Goal: Task Accomplishment & Management: Use online tool/utility

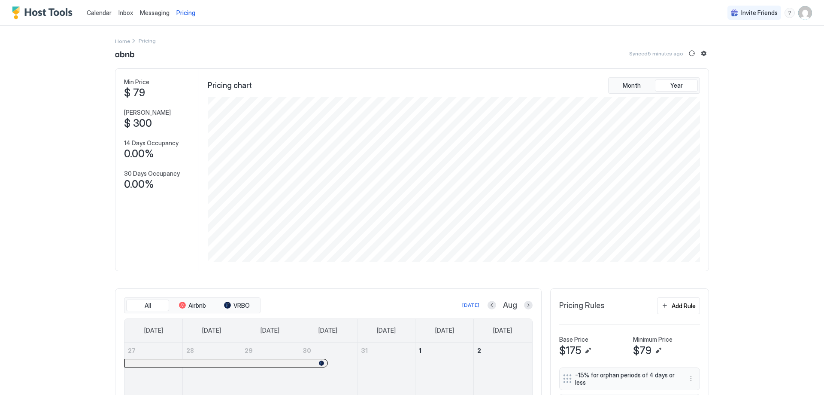
scroll to position [165, 494]
click at [683, 299] on button "Add Rule" at bounding box center [678, 305] width 43 height 17
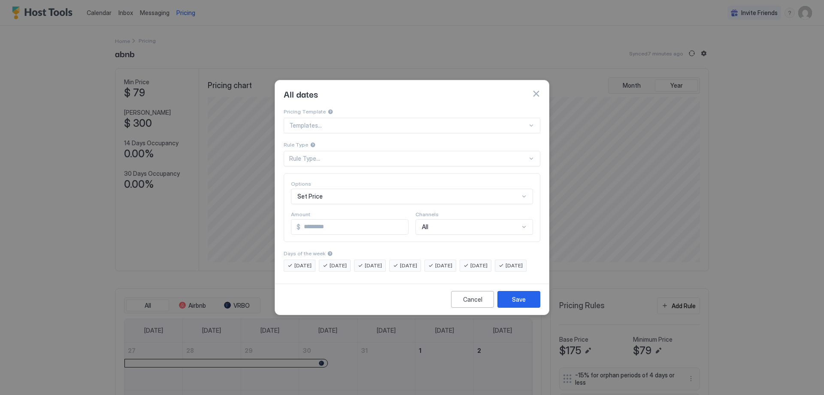
click at [321, 155] on div "Rule Type..." at bounding box center [408, 159] width 238 height 8
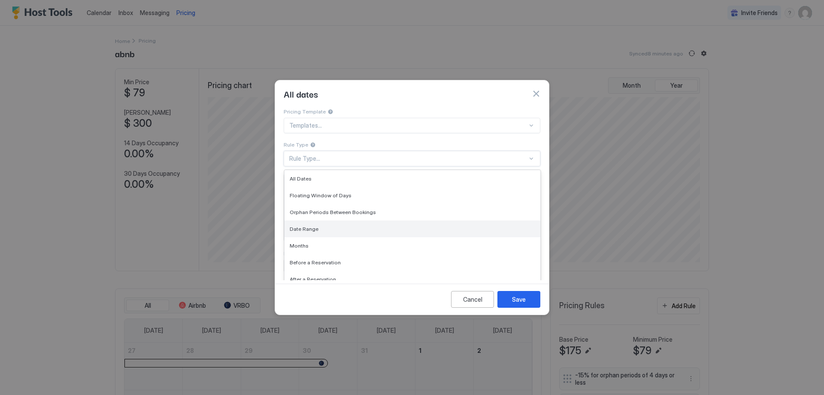
click at [312, 225] on span "Date Range" at bounding box center [304, 228] width 29 height 6
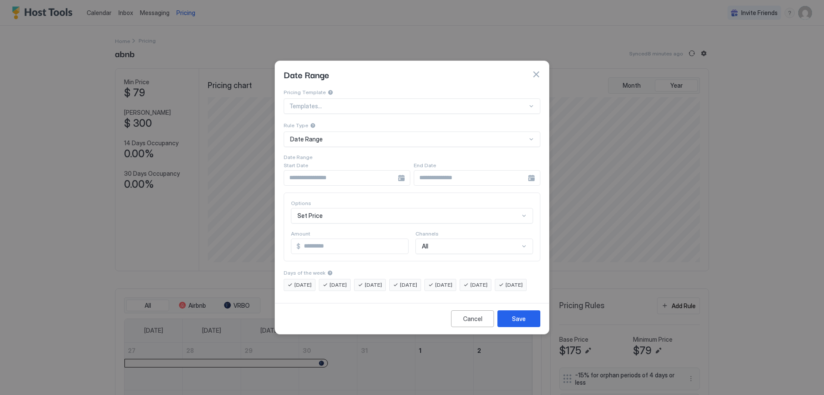
click at [404, 170] on div at bounding box center [347, 177] width 127 height 15
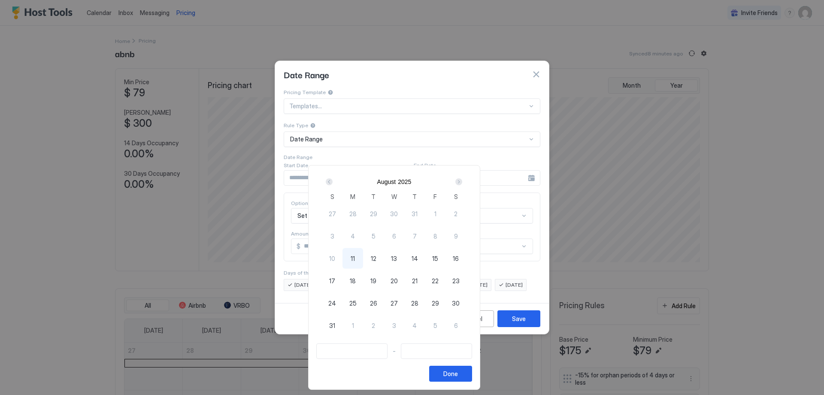
click at [462, 180] on div "Next" at bounding box center [459, 181] width 7 height 7
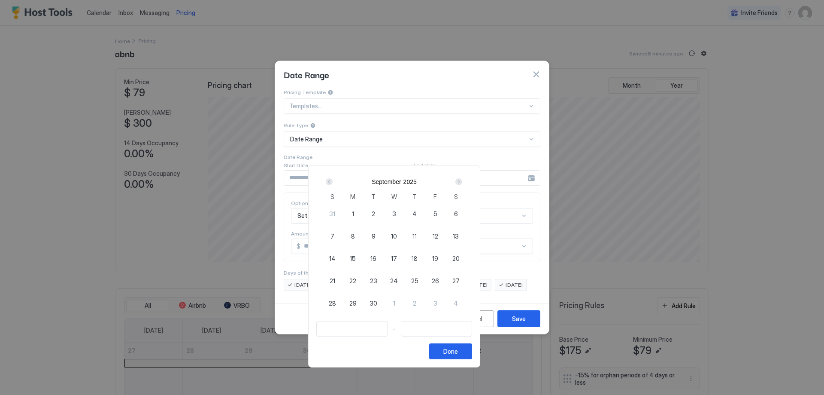
click at [462, 180] on div "Next" at bounding box center [459, 181] width 7 height 7
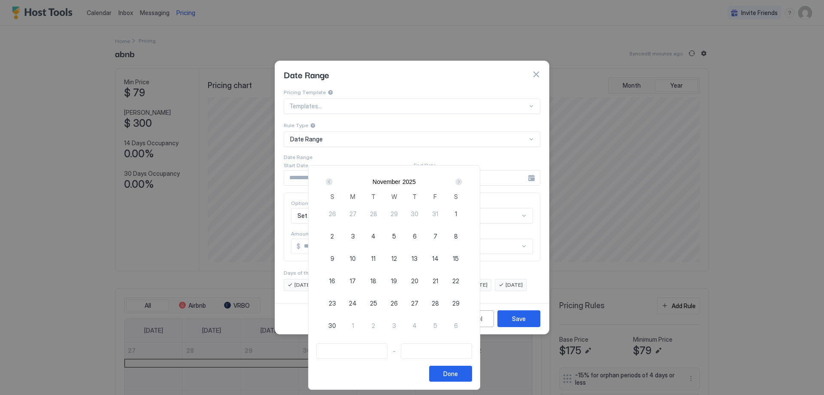
click at [462, 180] on div "Next" at bounding box center [459, 181] width 7 height 7
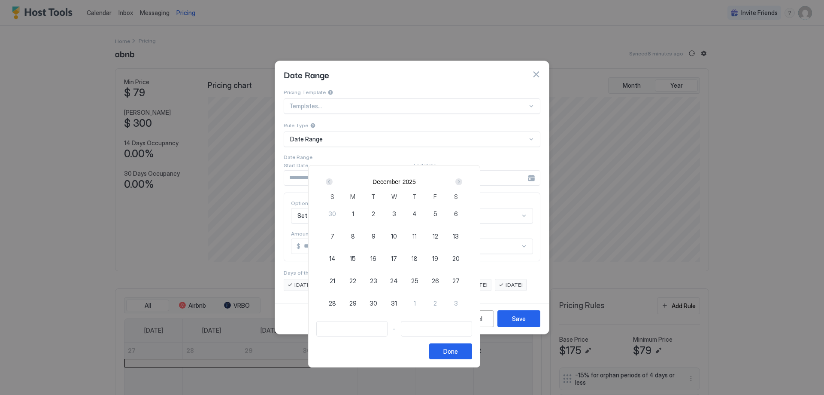
click at [462, 180] on div "Next" at bounding box center [459, 181] width 7 height 7
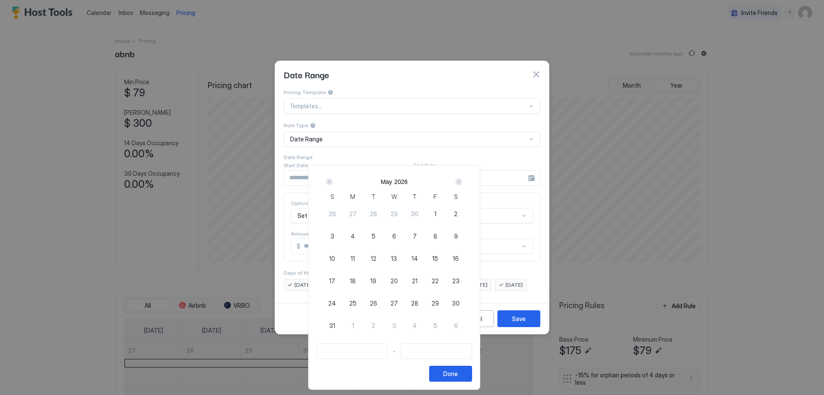
click at [462, 180] on div "Next" at bounding box center [459, 181] width 7 height 7
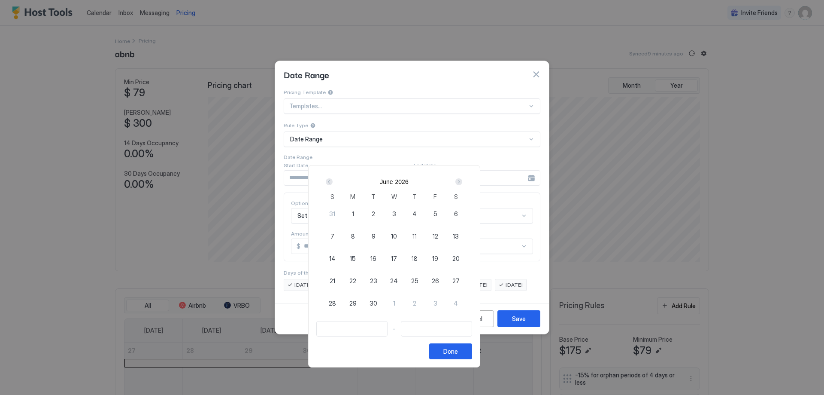
click at [405, 215] on div "3" at bounding box center [394, 213] width 21 height 21
type input "**********"
click at [343, 235] on div "7" at bounding box center [332, 235] width 21 height 21
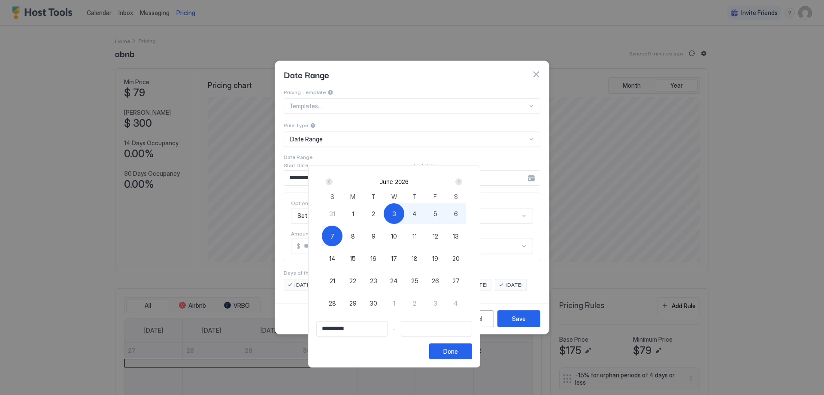
type input "**********"
click at [458, 349] on div "Done" at bounding box center [451, 351] width 15 height 9
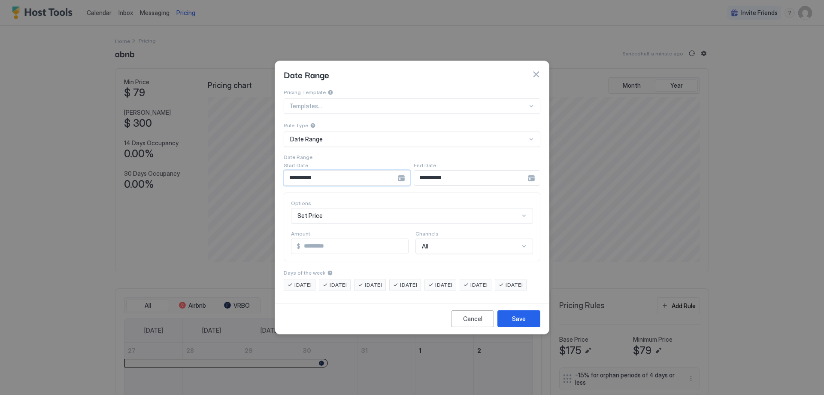
click at [305, 170] on input "**********" at bounding box center [341, 177] width 114 height 15
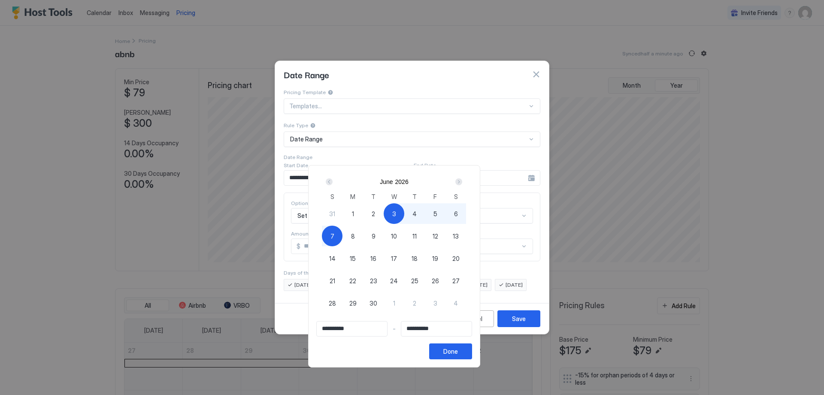
click at [417, 213] on span "4" at bounding box center [415, 213] width 4 height 9
type input "**********"
click at [458, 355] on div "Done" at bounding box center [451, 351] width 15 height 9
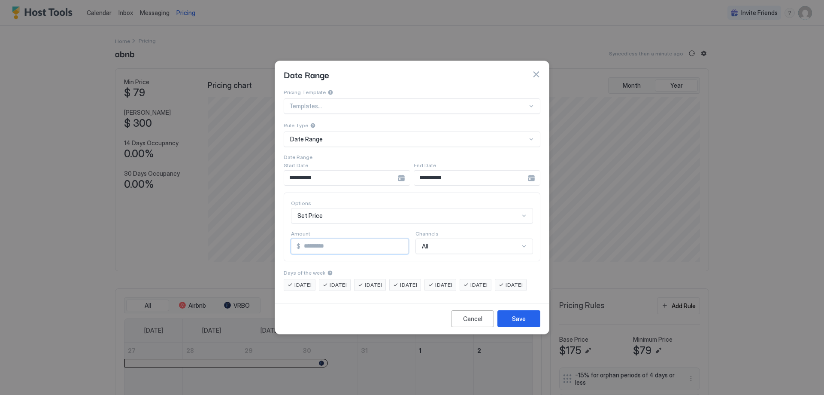
click at [306, 239] on input "*" at bounding box center [355, 246] width 108 height 15
type input "***"
click at [522, 323] on div "Save" at bounding box center [519, 318] width 14 height 9
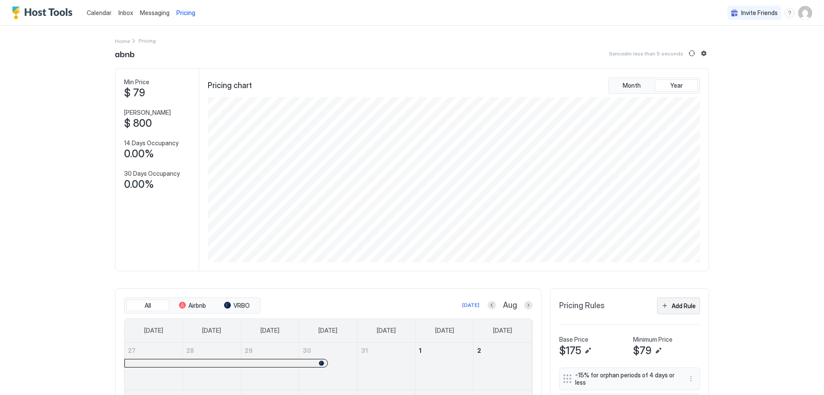
click at [685, 309] on div "Add Rule" at bounding box center [684, 305] width 24 height 9
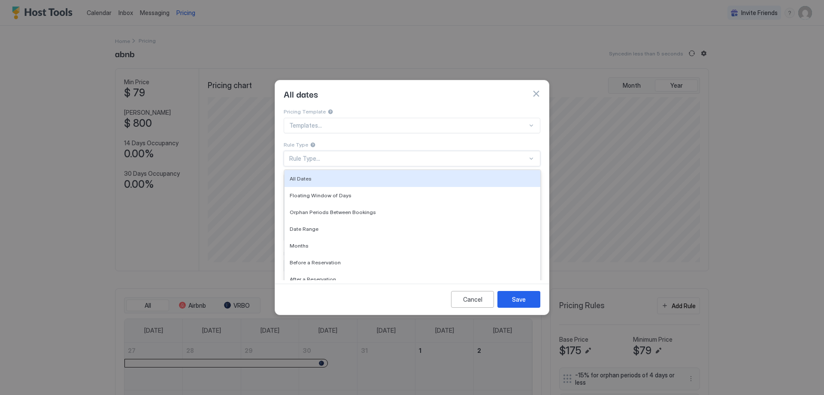
click at [305, 151] on div "Rule Type..." at bounding box center [412, 158] width 257 height 15
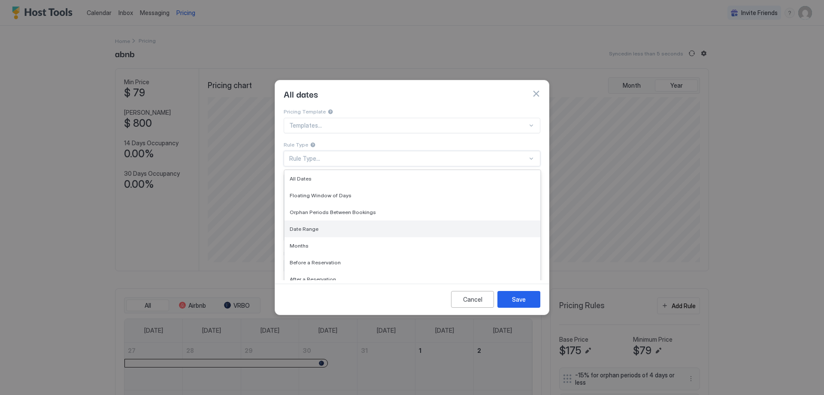
click at [309, 225] on span "Date Range" at bounding box center [304, 228] width 29 height 6
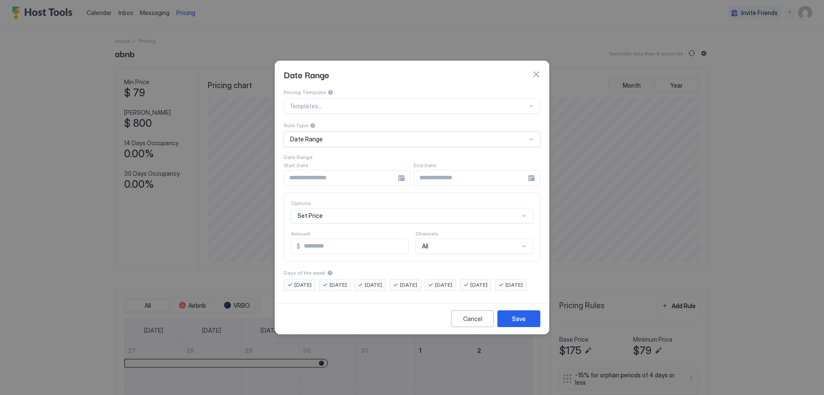
click at [401, 171] on div at bounding box center [347, 177] width 127 height 15
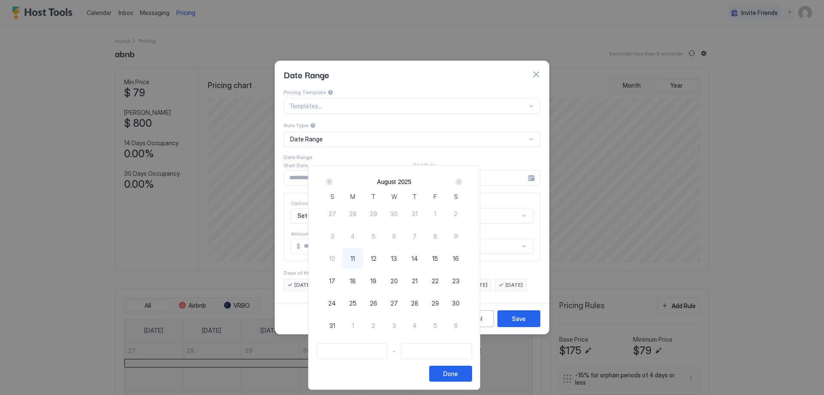
click at [464, 177] on div "Next" at bounding box center [459, 181] width 10 height 10
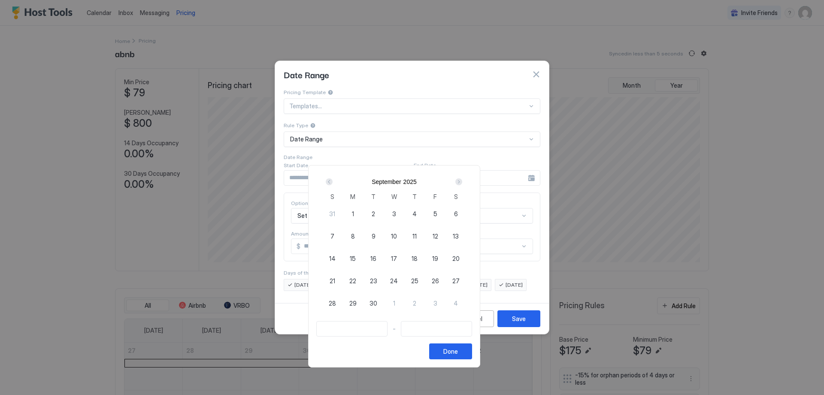
click at [464, 177] on div "Next" at bounding box center [459, 181] width 10 height 10
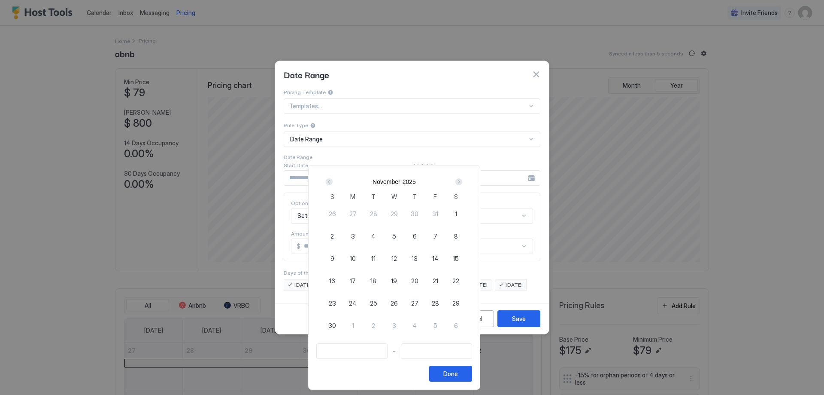
click at [464, 177] on div "Next" at bounding box center [459, 181] width 10 height 10
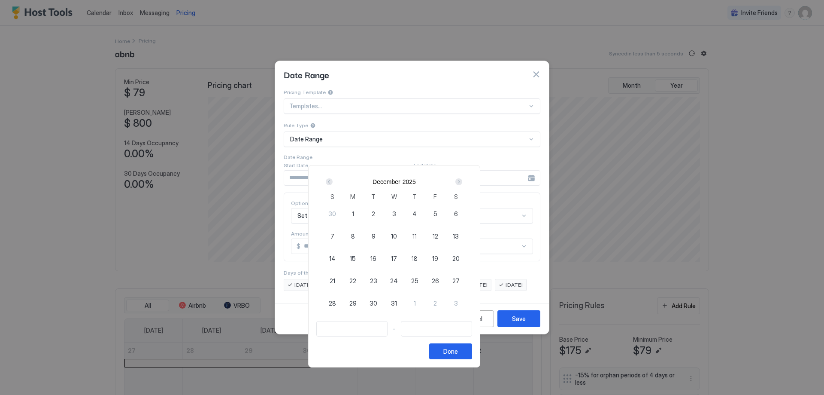
click at [464, 177] on div "Next" at bounding box center [459, 181] width 10 height 10
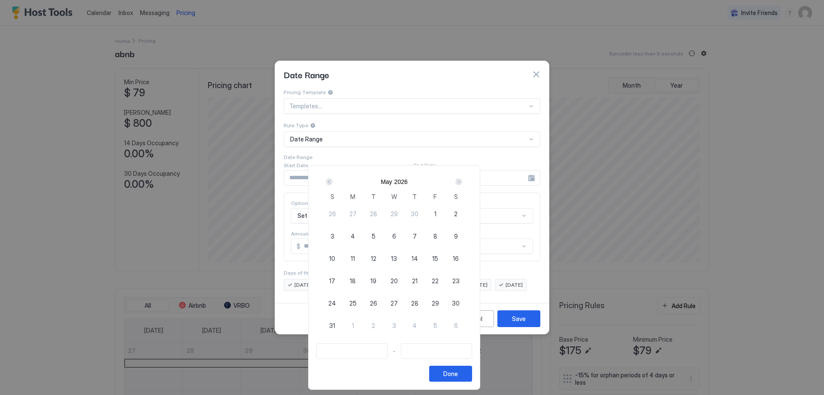
click at [464, 177] on div "Next" at bounding box center [459, 181] width 10 height 10
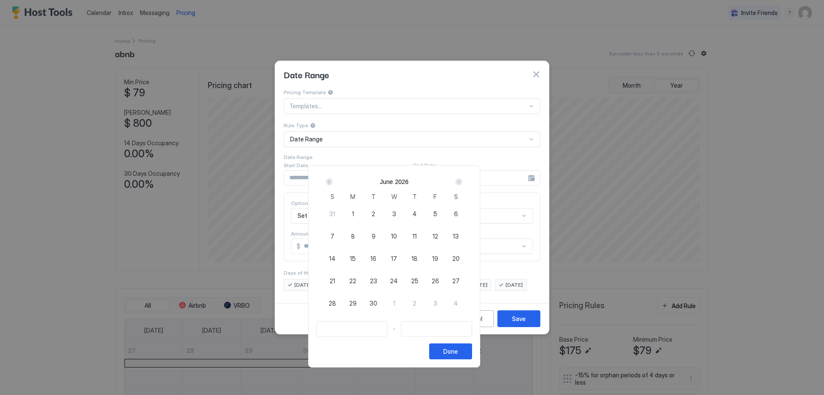
click at [396, 211] on span "3" at bounding box center [394, 213] width 4 height 9
type input "**********"
click at [396, 213] on span "3" at bounding box center [394, 213] width 4 height 9
click at [405, 210] on div "3" at bounding box center [394, 213] width 21 height 21
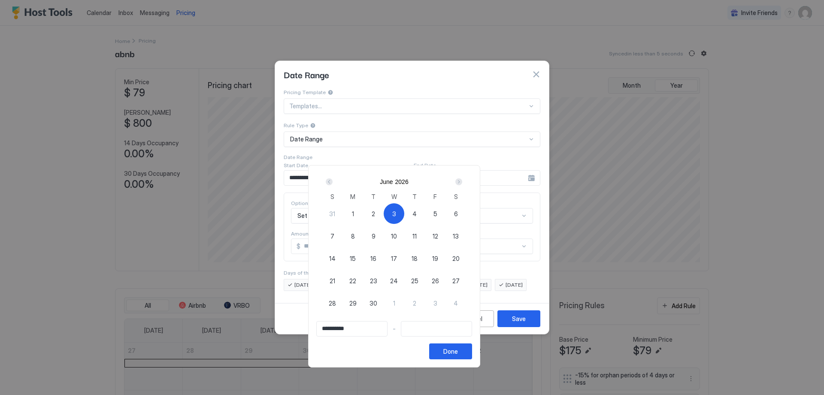
click at [396, 210] on span "3" at bounding box center [394, 213] width 4 height 9
type input "**********"
click at [458, 351] on div "Done" at bounding box center [451, 351] width 15 height 9
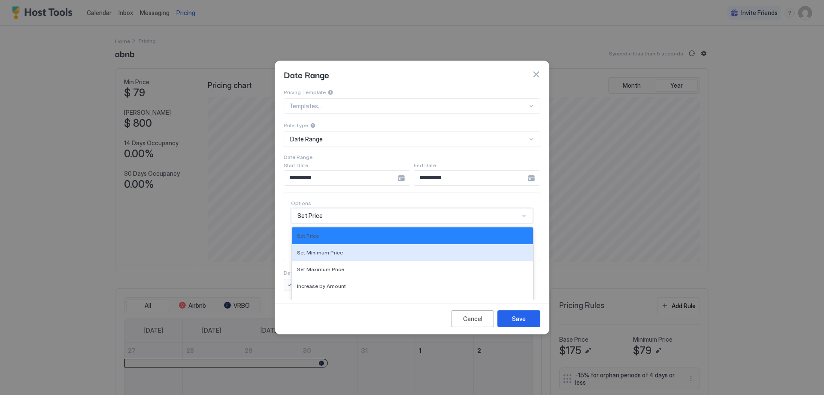
scroll to position [42, 0]
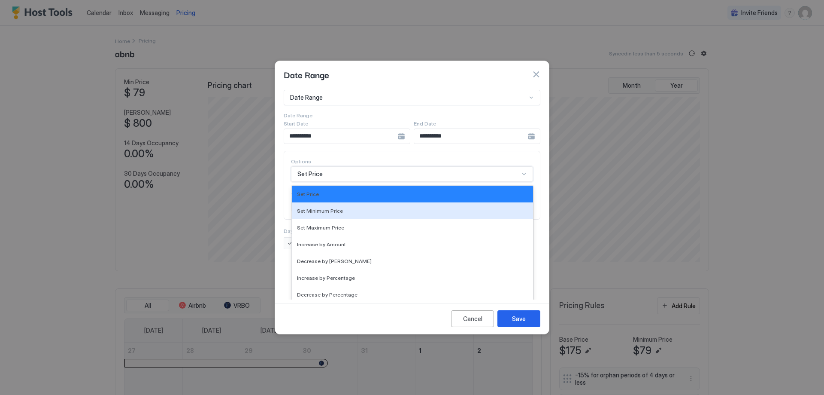
click at [298, 182] on div "17 results available. Use Up and Down to choose options, press Enter to select …" at bounding box center [412, 173] width 242 height 15
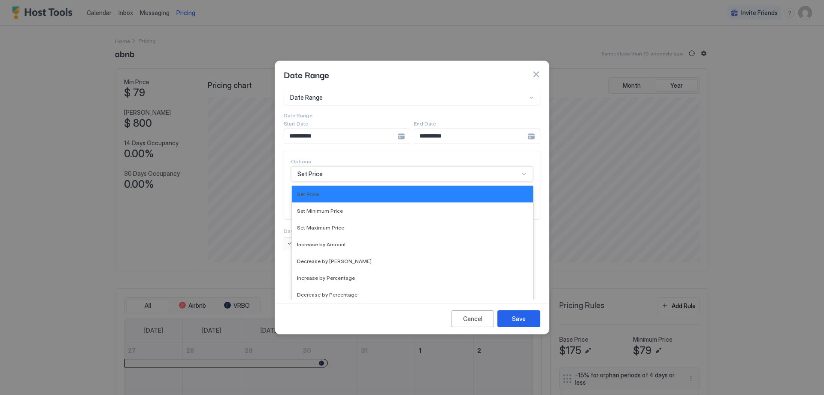
scroll to position [0, 0]
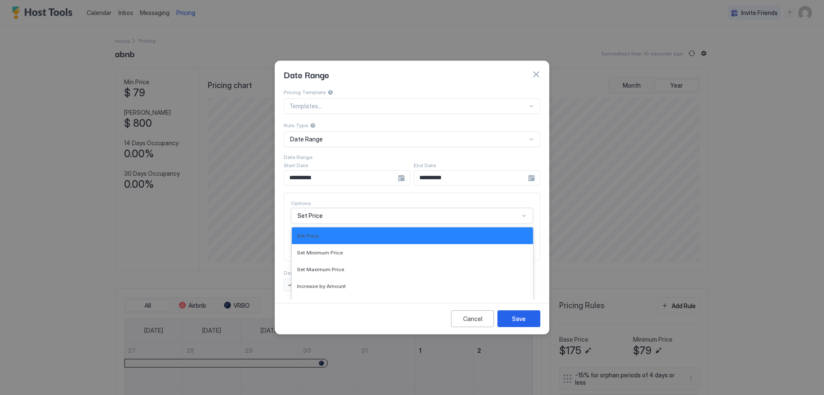
click at [98, 222] on div at bounding box center [412, 197] width 824 height 395
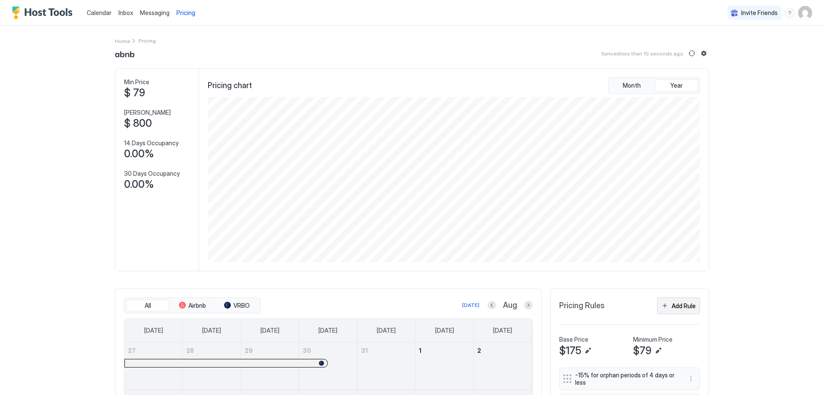
click at [672, 307] on div "Add Rule" at bounding box center [684, 305] width 24 height 9
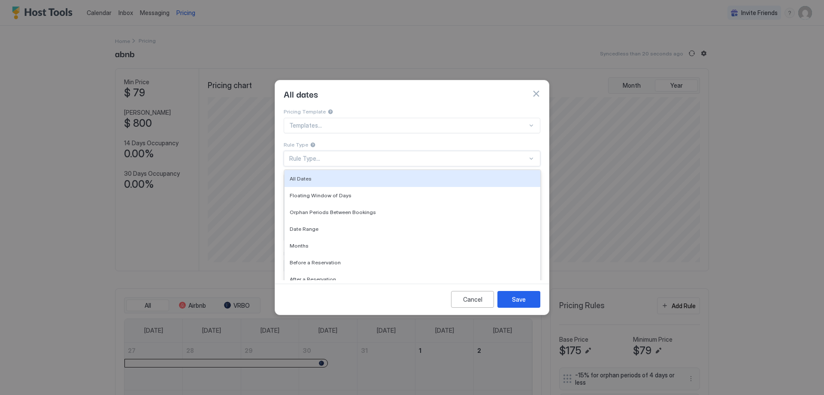
click at [295, 155] on div "Rule Type..." at bounding box center [408, 159] width 238 height 8
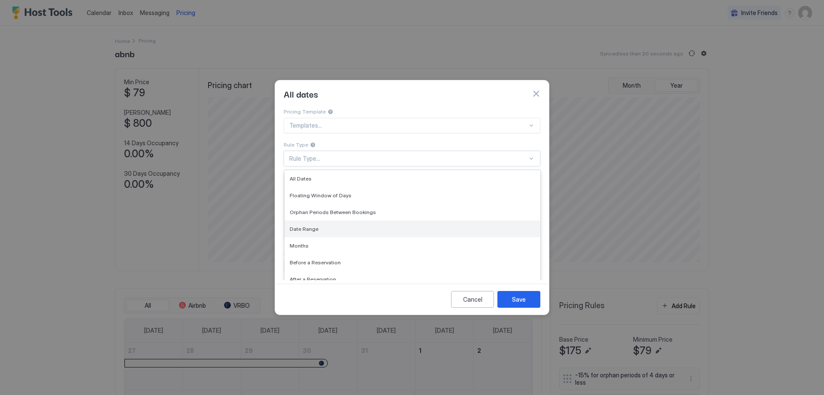
click at [305, 225] on span "Date Range" at bounding box center [304, 228] width 29 height 6
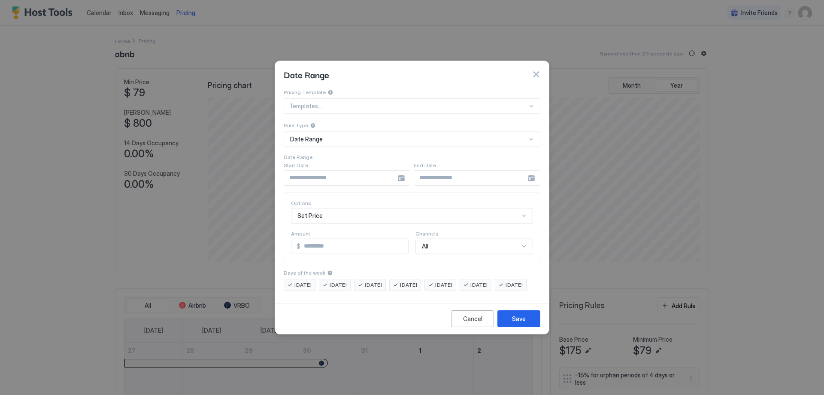
click at [403, 172] on div at bounding box center [347, 177] width 127 height 15
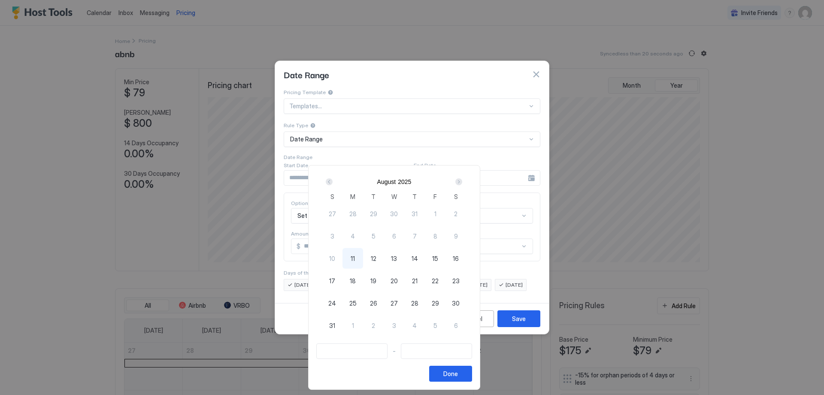
click at [462, 183] on div "Next" at bounding box center [459, 181] width 7 height 7
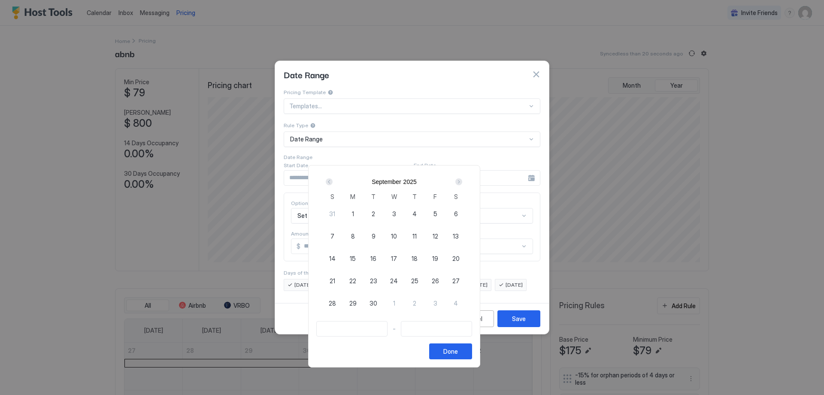
click at [462, 183] on div "Next" at bounding box center [459, 181] width 7 height 7
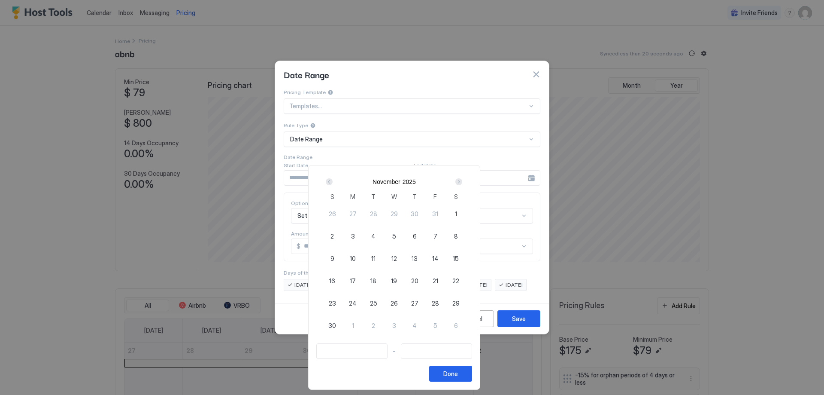
click at [462, 183] on div "Next" at bounding box center [459, 181] width 7 height 7
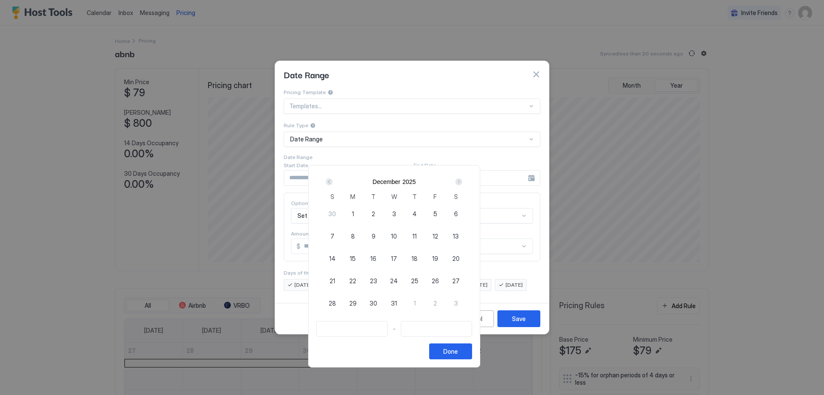
click at [462, 183] on div "Next" at bounding box center [459, 181] width 7 height 7
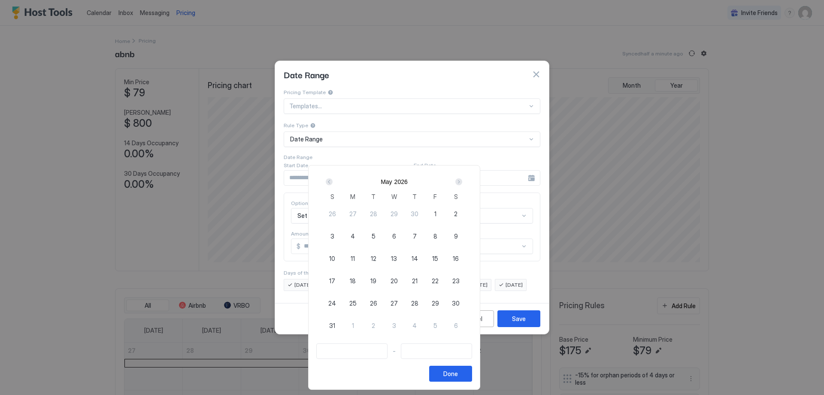
click at [462, 183] on div "Next" at bounding box center [459, 181] width 7 height 7
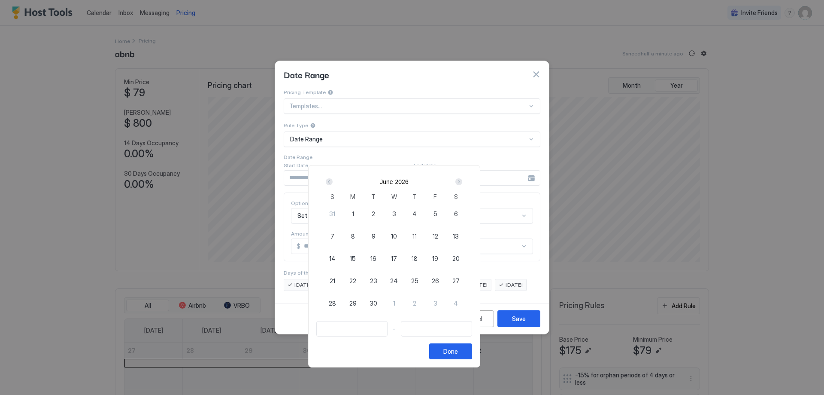
click at [396, 212] on span "3" at bounding box center [394, 213] width 4 height 9
type input "**********"
click at [458, 350] on div "Done" at bounding box center [451, 351] width 15 height 9
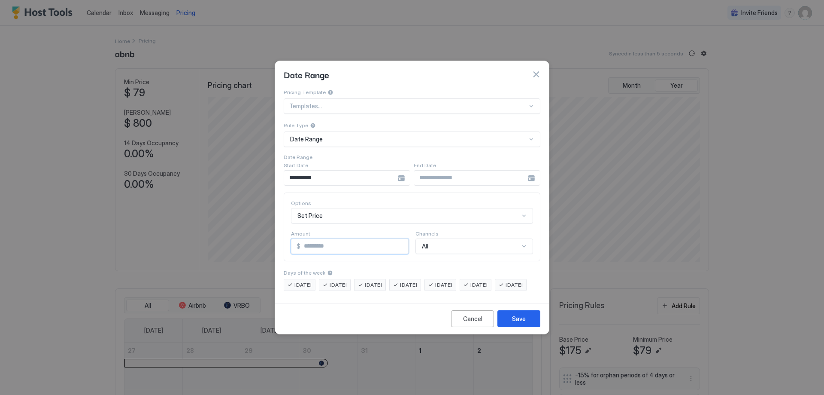
click at [302, 239] on input "*" at bounding box center [355, 246] width 108 height 15
type input "***"
click at [304, 281] on span "[DATE]" at bounding box center [303, 285] width 17 height 8
click at [336, 281] on span "[DATE]" at bounding box center [338, 285] width 17 height 8
click at [417, 281] on span "[DATE]" at bounding box center [408, 285] width 17 height 8
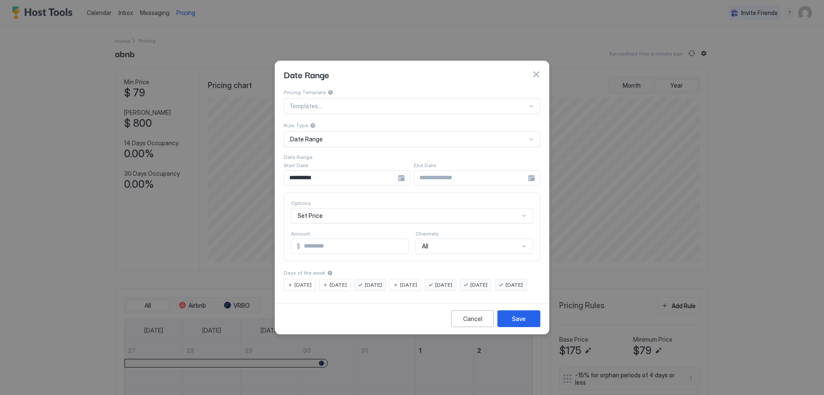
click at [506, 289] on span "[DATE]" at bounding box center [514, 285] width 17 height 8
click at [516, 323] on div "Save" at bounding box center [519, 318] width 14 height 9
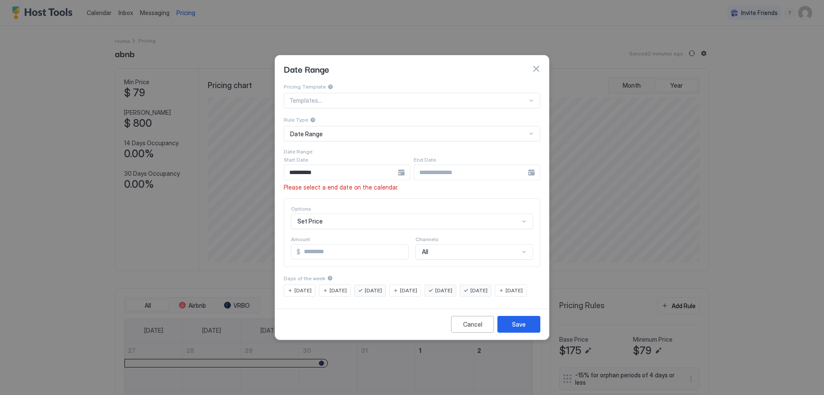
click at [411, 165] on div at bounding box center [347, 171] width 127 height 15
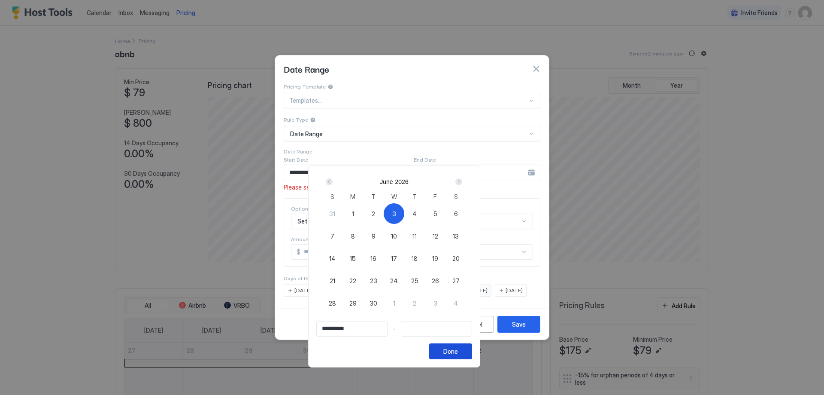
click at [458, 351] on div "Done" at bounding box center [451, 351] width 15 height 9
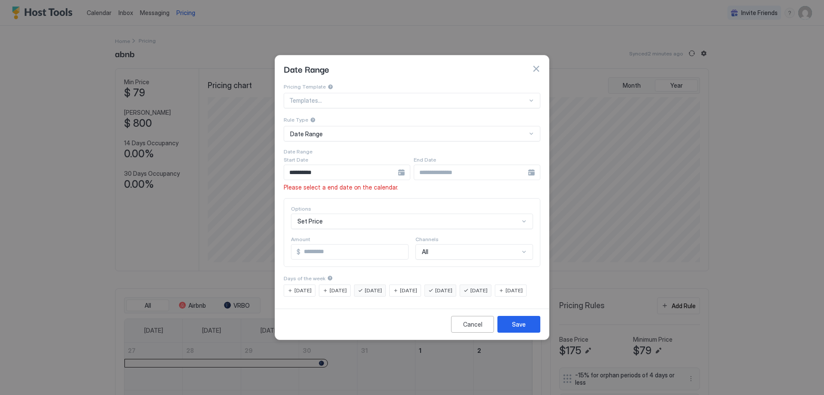
click at [411, 165] on div at bounding box center [347, 171] width 127 height 15
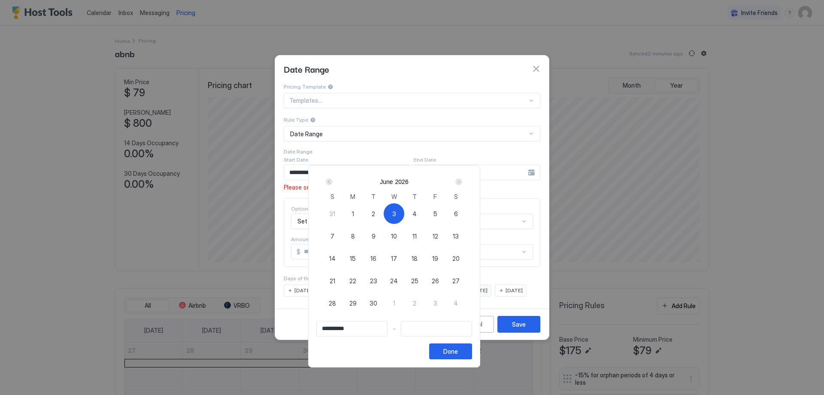
click at [748, 273] on div at bounding box center [412, 197] width 824 height 395
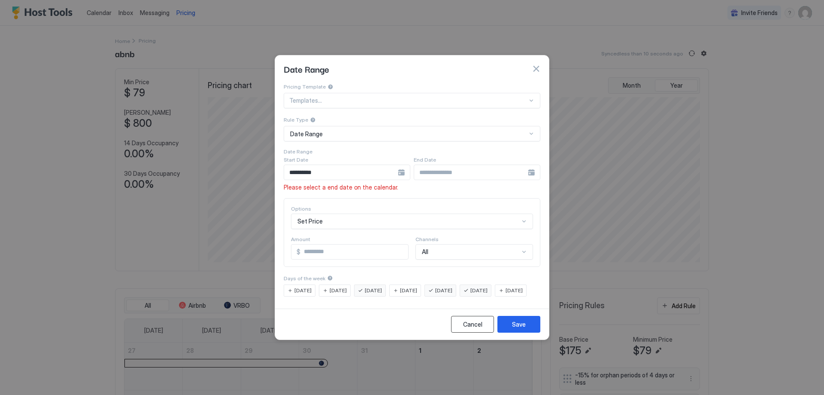
drag, startPoint x: 477, startPoint y: 338, endPoint x: 473, endPoint y: 335, distance: 5.5
click at [474, 332] on button "Cancel" at bounding box center [472, 324] width 43 height 17
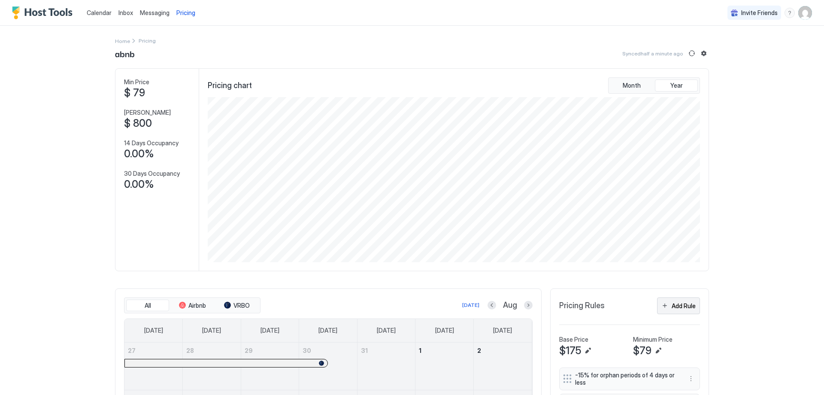
click at [688, 302] on div "Add Rule" at bounding box center [684, 305] width 24 height 9
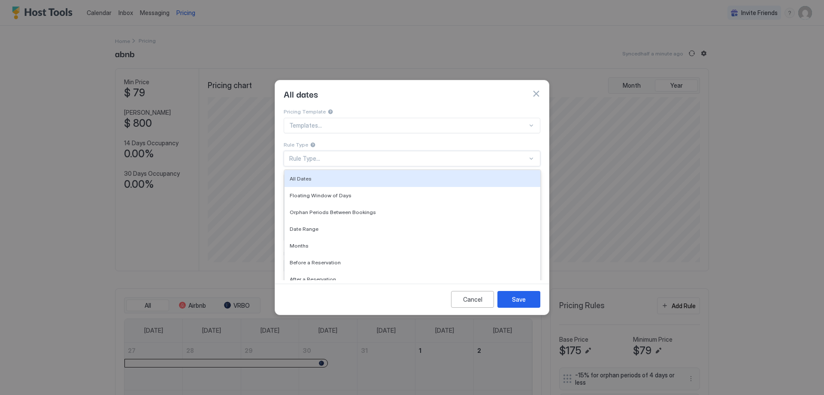
click at [319, 155] on div "Rule Type..." at bounding box center [408, 159] width 238 height 8
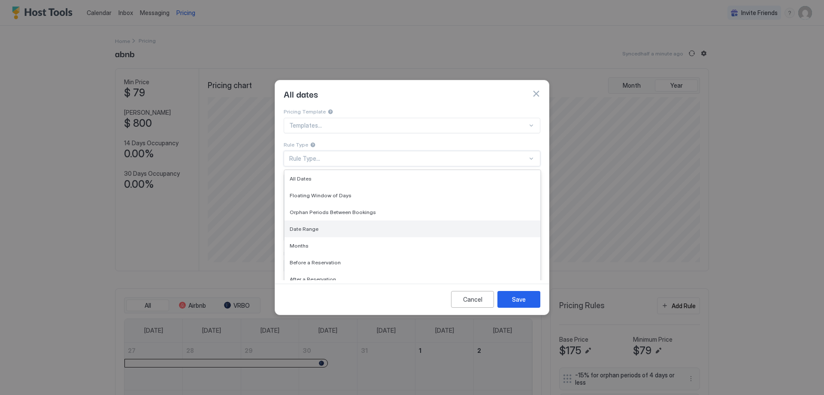
click at [302, 225] on span "Date Range" at bounding box center [304, 228] width 29 height 6
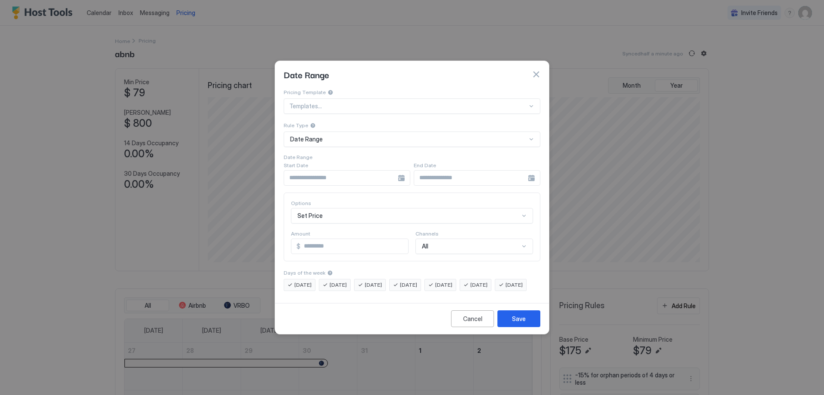
click at [402, 171] on div at bounding box center [347, 177] width 127 height 15
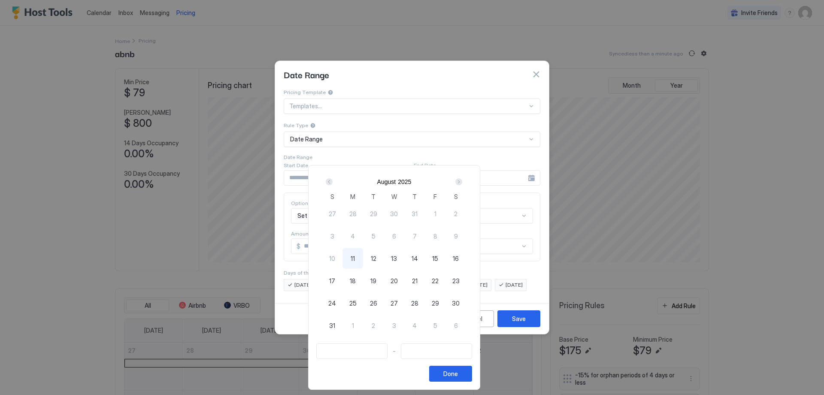
click at [462, 184] on div "Next" at bounding box center [459, 181] width 7 height 7
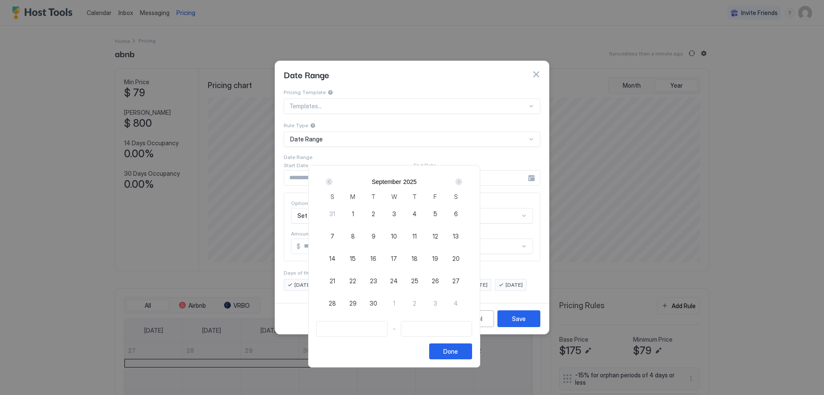
click at [462, 184] on div "Next" at bounding box center [459, 181] width 7 height 7
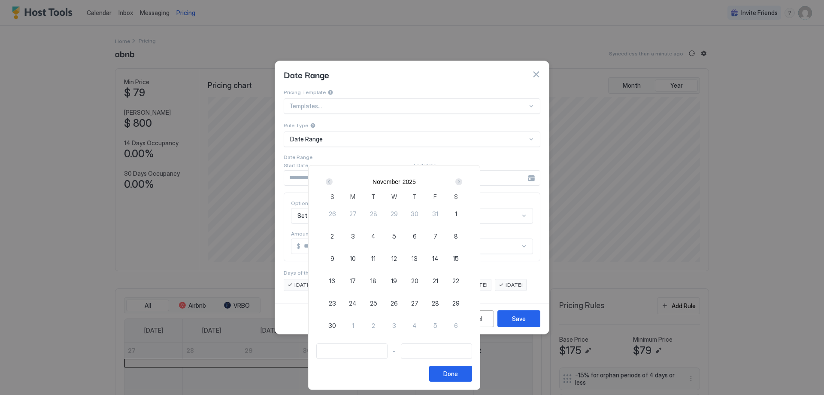
click at [462, 184] on div "Next" at bounding box center [459, 181] width 7 height 7
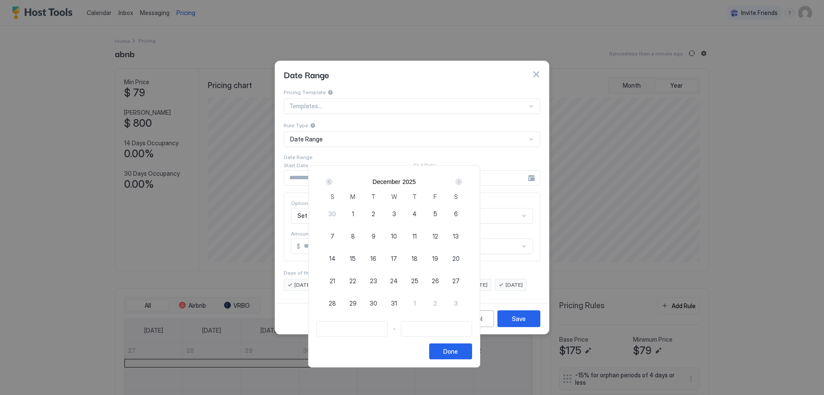
click at [462, 184] on div "Next" at bounding box center [459, 181] width 7 height 7
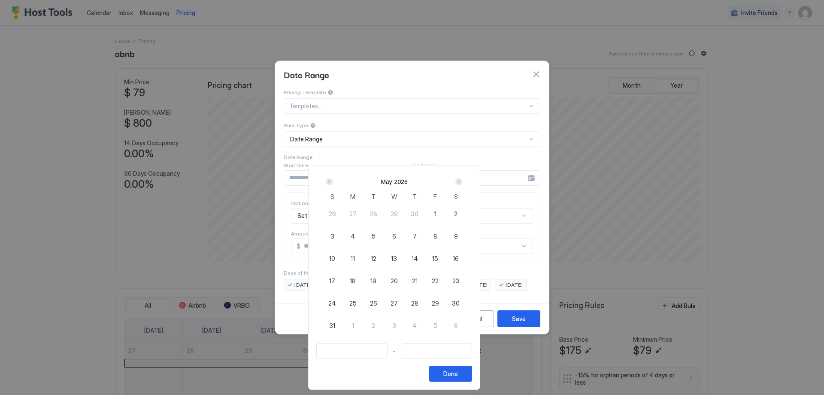
click at [462, 184] on div "Next" at bounding box center [459, 181] width 7 height 7
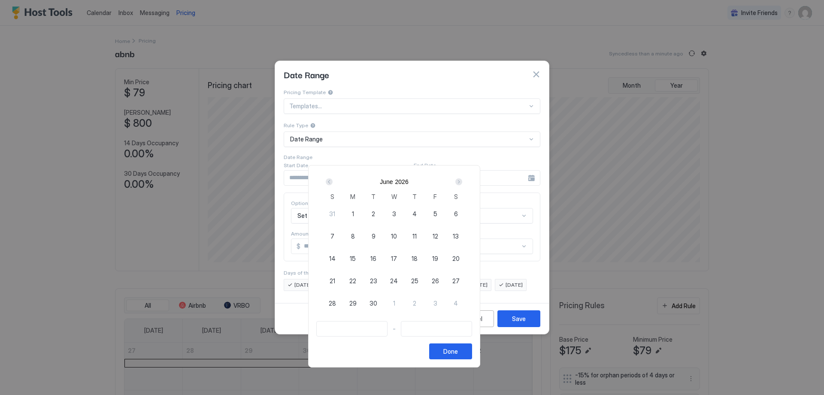
click at [396, 213] on span "3" at bounding box center [394, 213] width 4 height 9
type input "**********"
click at [335, 239] on span "7" at bounding box center [333, 235] width 4 height 9
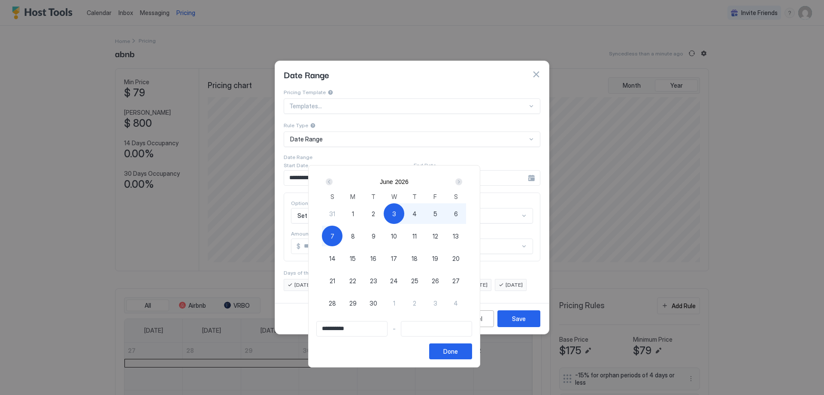
type input "**********"
click at [472, 351] on button "Done" at bounding box center [450, 351] width 43 height 16
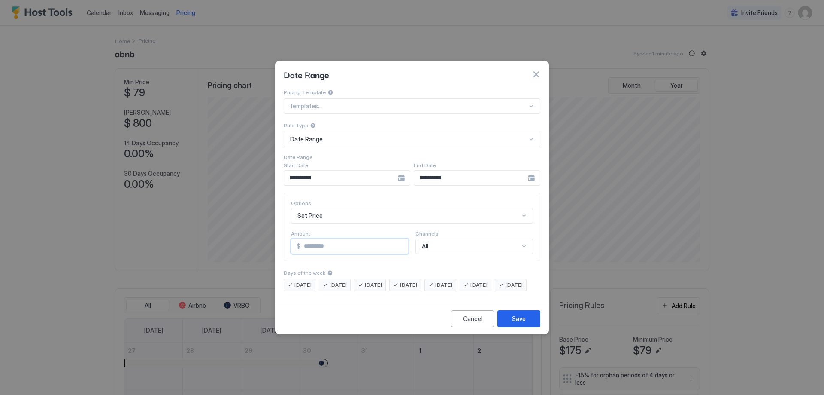
click at [302, 239] on input "*" at bounding box center [355, 246] width 108 height 15
type input "***"
click at [300, 281] on span "[DATE]" at bounding box center [303, 285] width 17 height 8
click at [334, 281] on span "[DATE]" at bounding box center [338, 285] width 17 height 8
click at [523, 323] on div "Save" at bounding box center [519, 318] width 14 height 9
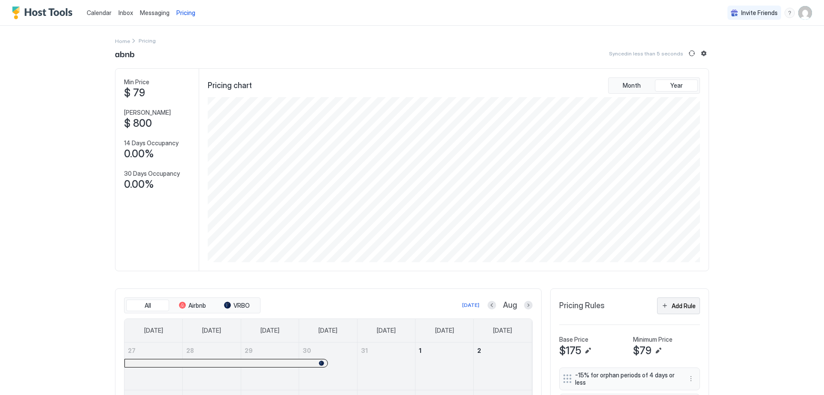
click at [688, 307] on div "Add Rule" at bounding box center [684, 305] width 24 height 9
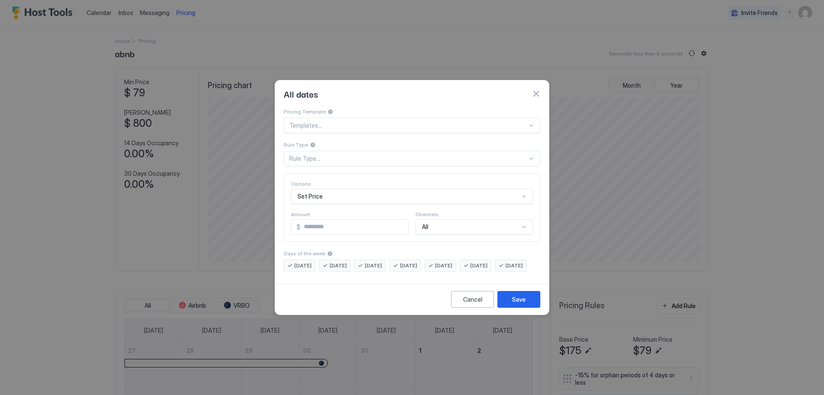
click at [312, 155] on div "Rule Type..." at bounding box center [408, 159] width 238 height 8
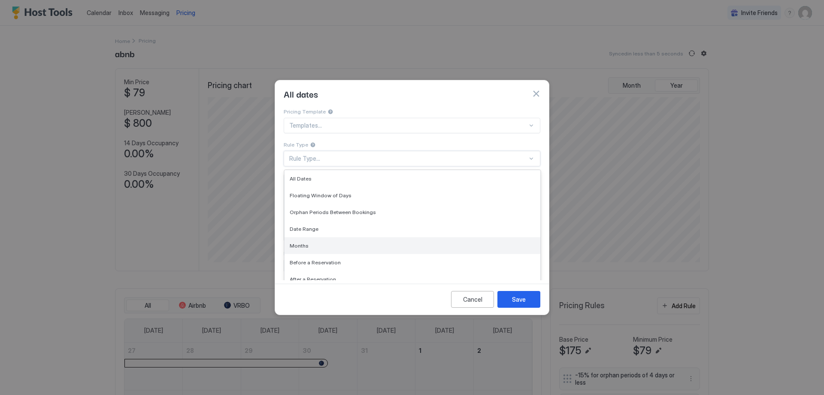
click at [296, 242] on span "Months" at bounding box center [299, 245] width 19 height 6
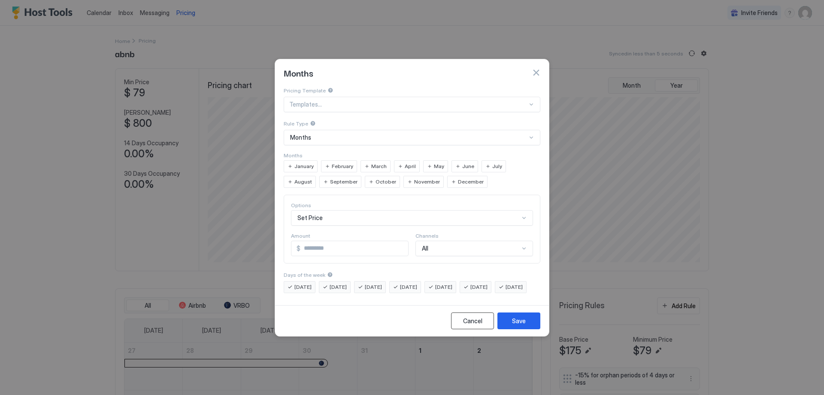
click at [477, 329] on button "Cancel" at bounding box center [472, 320] width 43 height 17
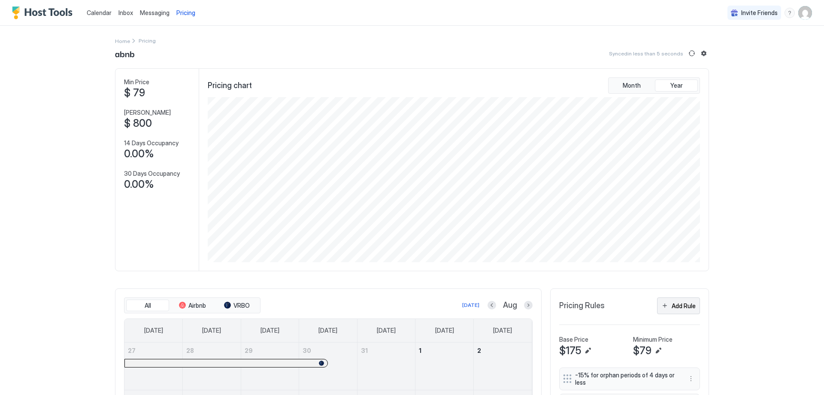
click at [674, 302] on div "Add Rule" at bounding box center [684, 305] width 24 height 9
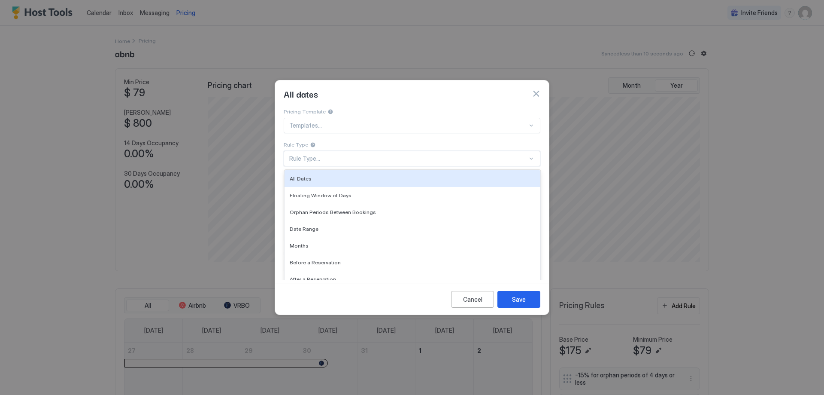
click at [306, 151] on div "Rule Type..." at bounding box center [412, 158] width 257 height 15
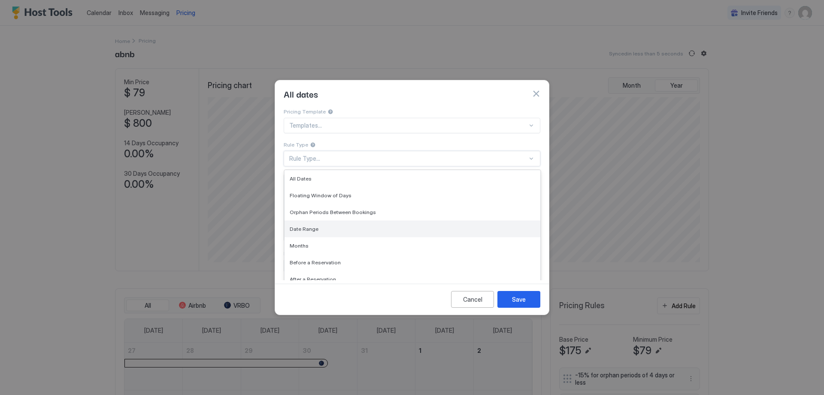
click at [313, 225] on span "Date Range" at bounding box center [304, 228] width 29 height 6
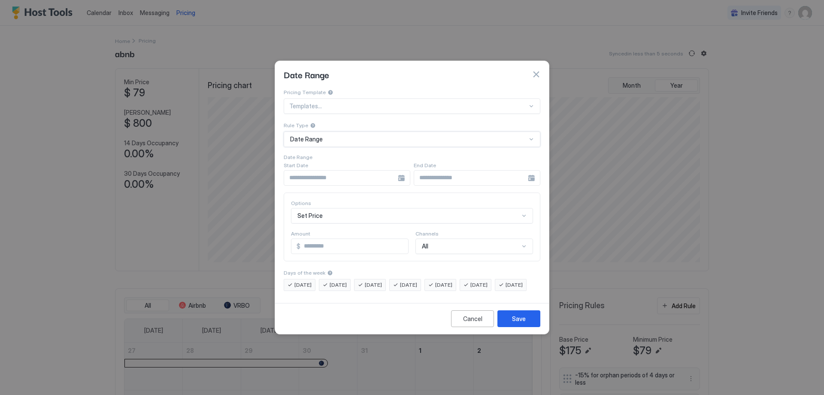
click at [399, 170] on div at bounding box center [347, 177] width 127 height 15
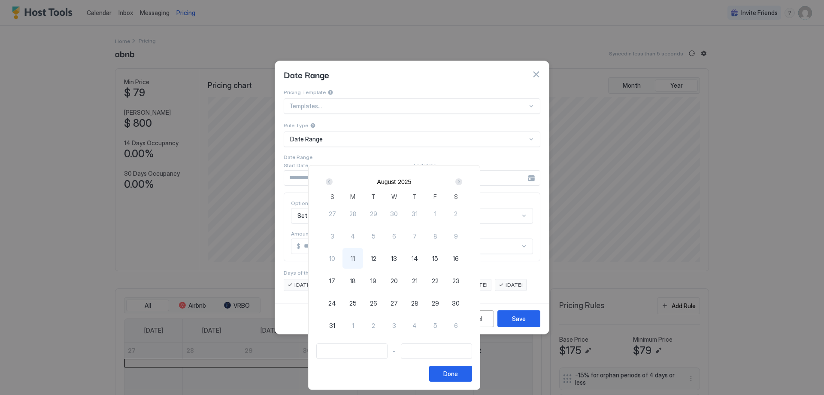
click at [462, 182] on div "Next" at bounding box center [459, 181] width 7 height 7
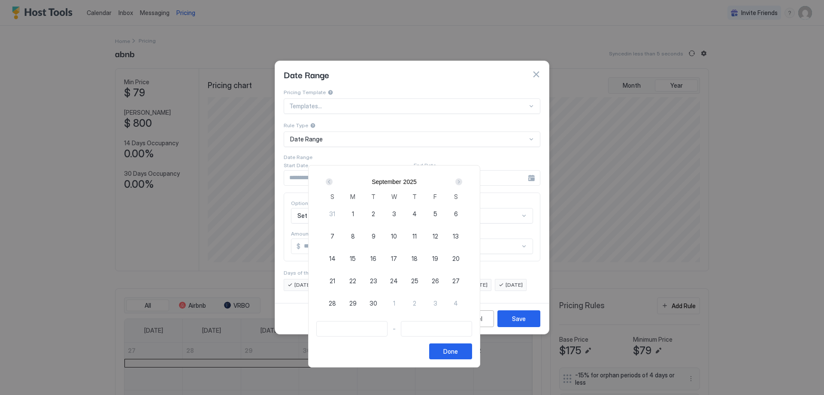
click at [462, 182] on div "Next" at bounding box center [459, 181] width 7 height 7
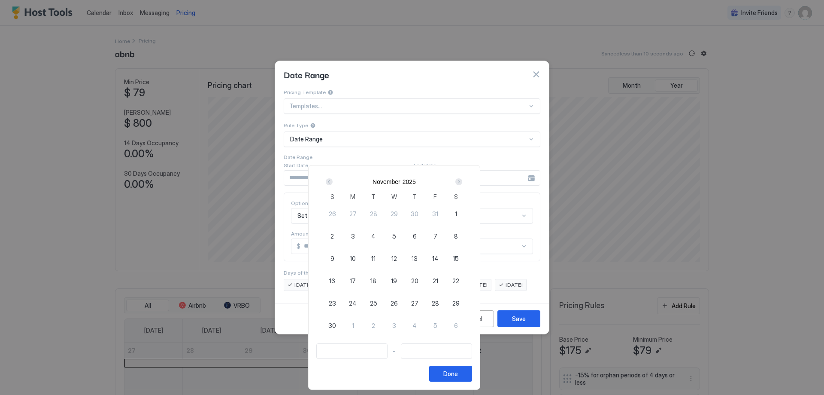
click at [462, 182] on div "Next" at bounding box center [459, 181] width 7 height 7
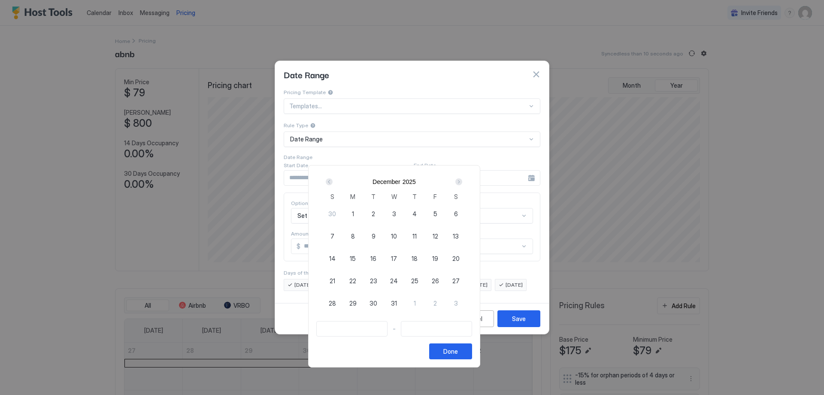
click at [462, 182] on div "Next" at bounding box center [459, 181] width 7 height 7
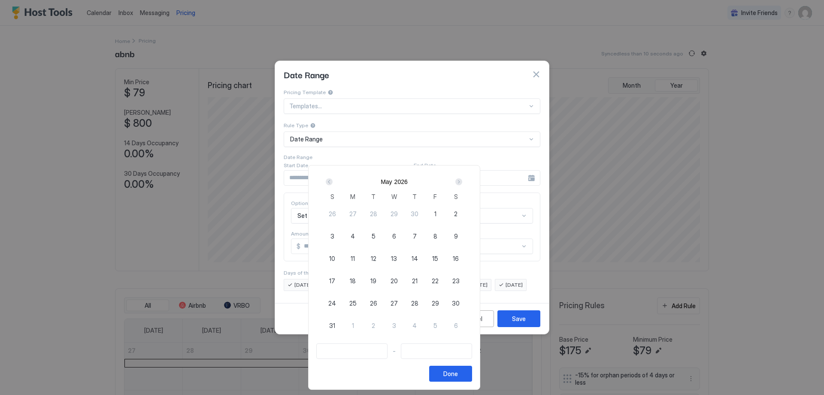
click at [462, 182] on div "Next" at bounding box center [459, 181] width 7 height 7
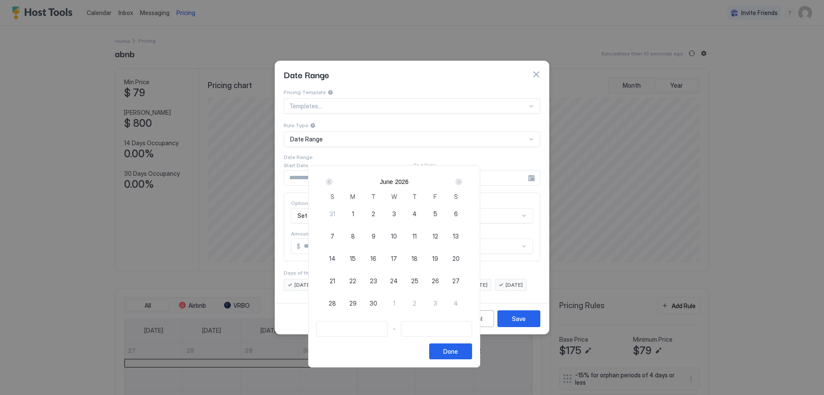
click at [462, 182] on div "Next" at bounding box center [459, 181] width 7 height 7
click at [333, 183] on div "Prev" at bounding box center [329, 181] width 7 height 7
click at [355, 238] on span "8" at bounding box center [353, 235] width 4 height 9
type input "**********"
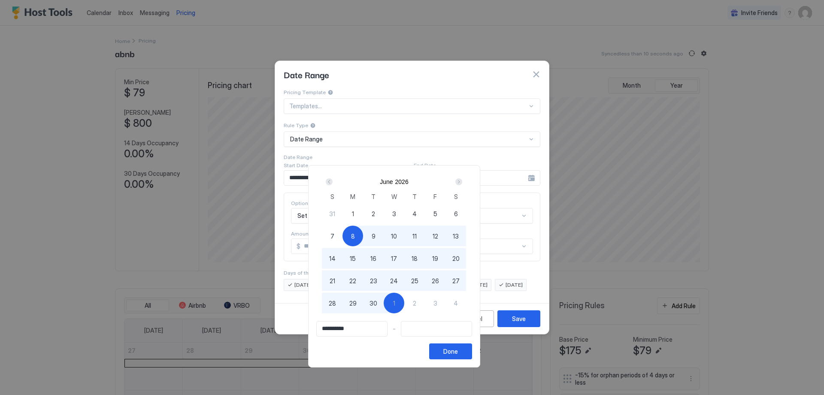
type input "**********"
click at [377, 301] on span "30" at bounding box center [374, 302] width 8 height 9
type input "**********"
click at [458, 353] on div "Done" at bounding box center [451, 351] width 15 height 9
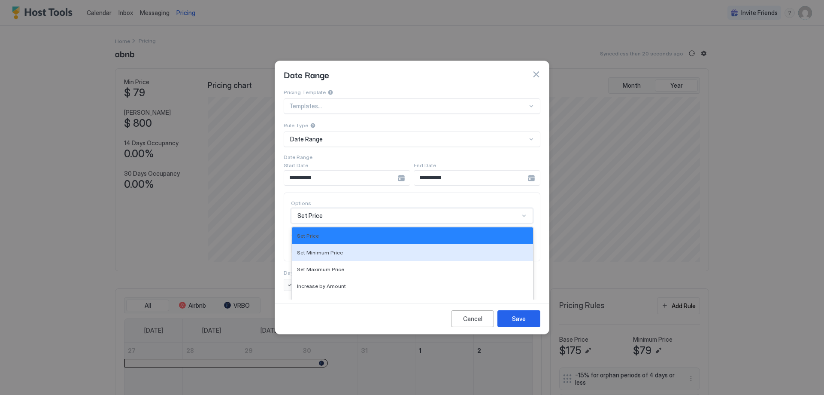
scroll to position [42, 0]
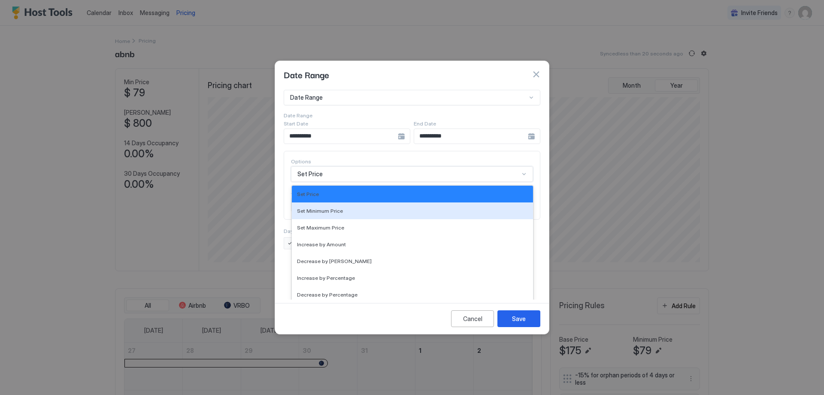
click at [330, 182] on div "17 results available. Use Up and Down to choose options, press Enter to select …" at bounding box center [412, 173] width 242 height 15
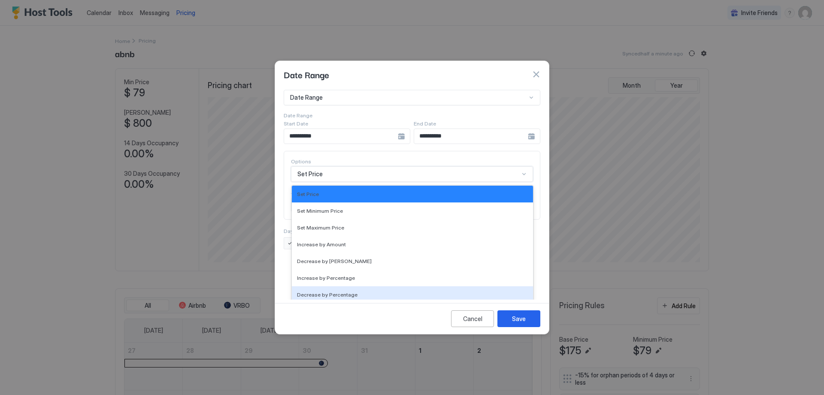
scroll to position [0, 0]
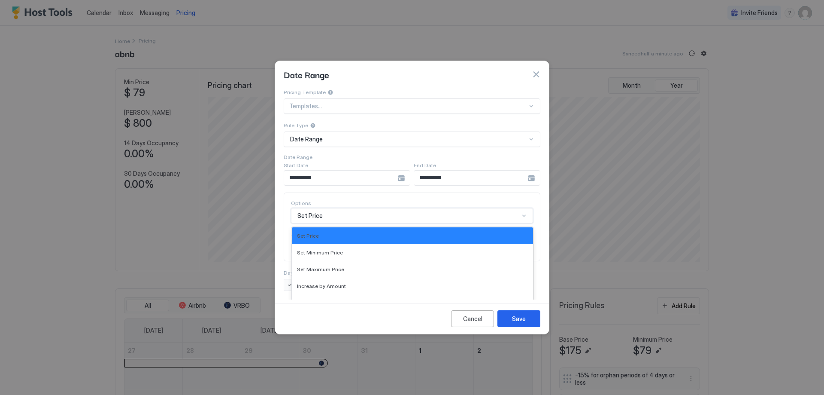
click at [420, 333] on div "Cancel Save" at bounding box center [412, 318] width 274 height 31
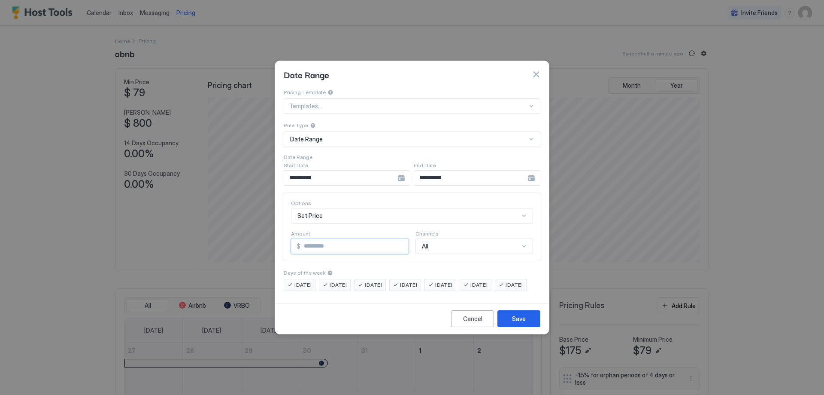
click at [312, 239] on input "*" at bounding box center [355, 246] width 108 height 15
type input "***"
click at [453, 281] on span "[DATE]" at bounding box center [443, 285] width 17 height 8
click at [488, 281] on span "[DATE]" at bounding box center [479, 285] width 17 height 8
click at [506, 289] on span "[DATE]" at bounding box center [514, 285] width 17 height 8
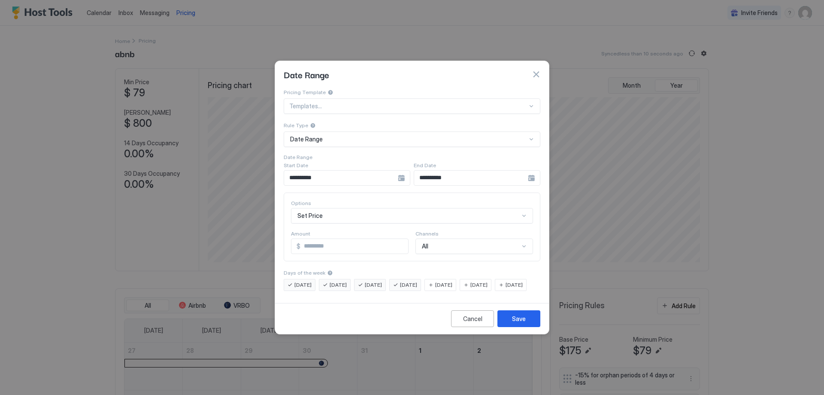
click at [495, 291] on div "[DATE]" at bounding box center [511, 285] width 32 height 12
click at [510, 322] on button "Save" at bounding box center [519, 318] width 43 height 17
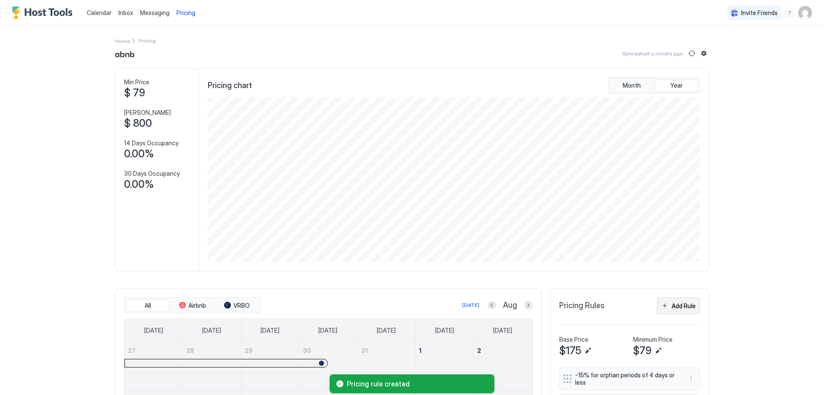
click at [672, 303] on div "Add Rule" at bounding box center [684, 305] width 24 height 9
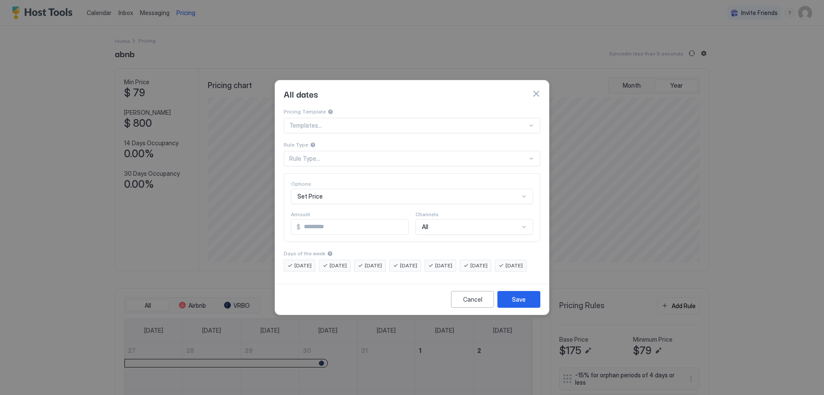
click at [311, 155] on div "Rule Type..." at bounding box center [408, 159] width 238 height 8
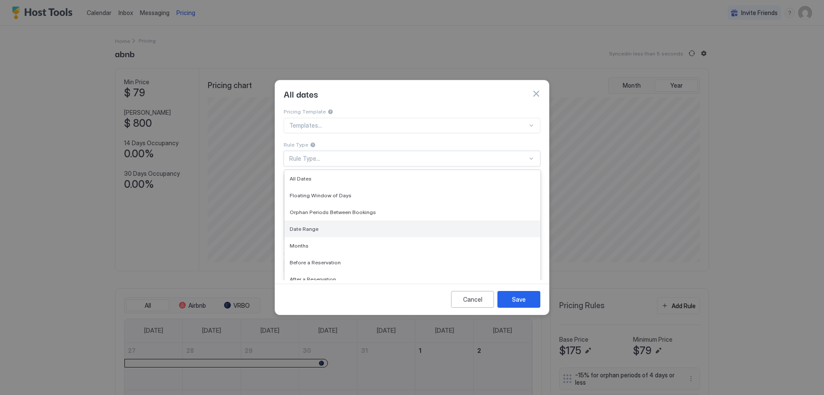
click at [309, 225] on span "Date Range" at bounding box center [304, 228] width 29 height 6
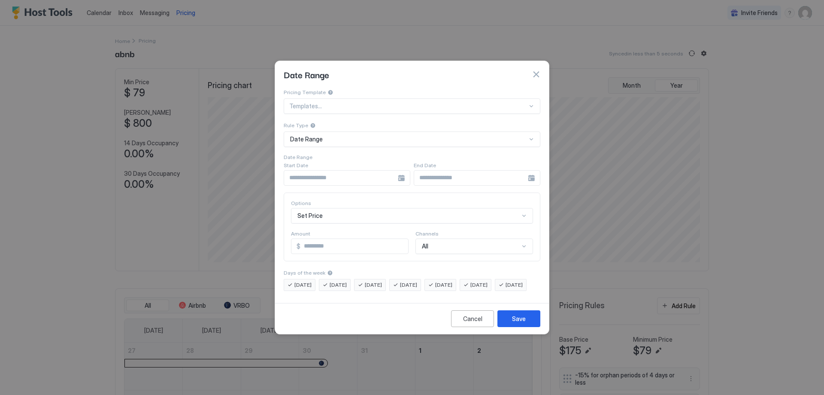
click at [402, 171] on div at bounding box center [347, 177] width 127 height 15
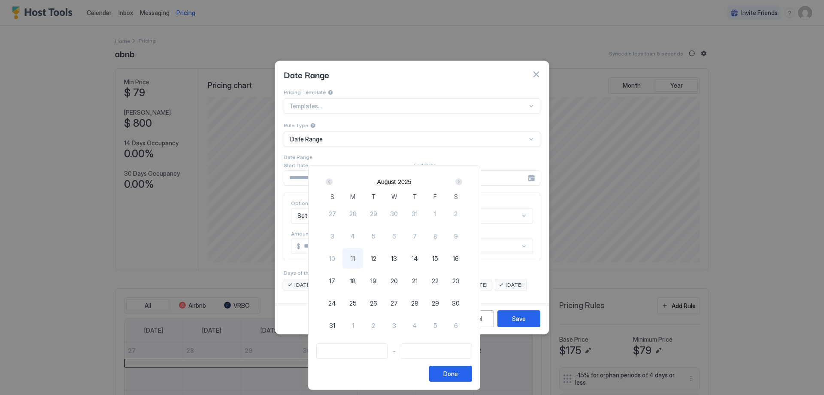
click at [462, 184] on div "Next" at bounding box center [459, 181] width 7 height 7
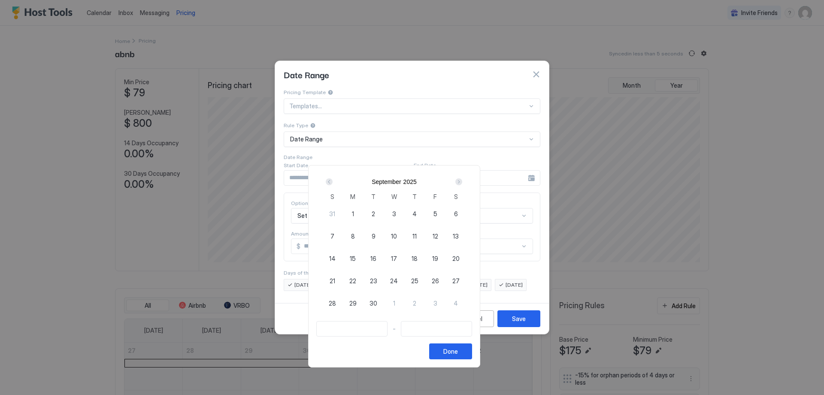
click at [462, 184] on div "Next" at bounding box center [459, 181] width 7 height 7
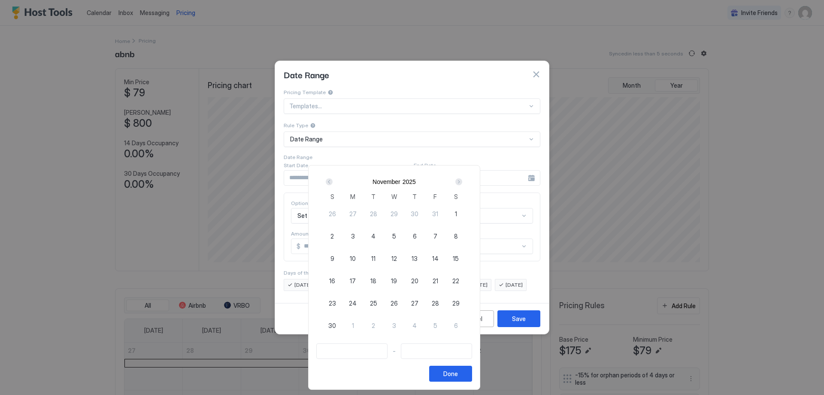
click at [462, 184] on div "Next" at bounding box center [459, 181] width 7 height 7
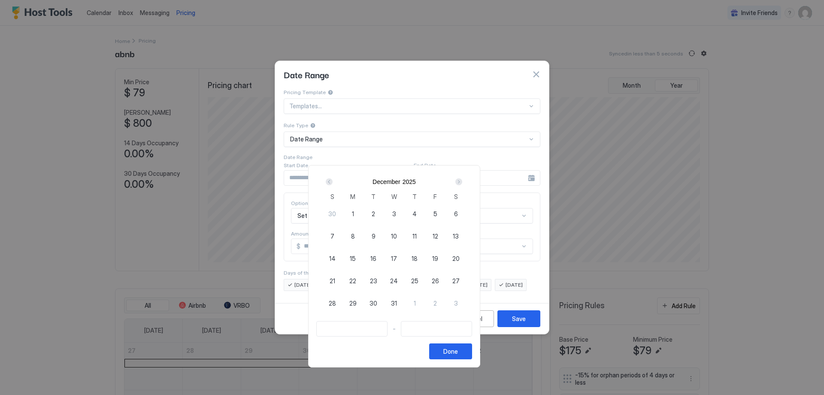
click at [462, 184] on div "Next" at bounding box center [459, 181] width 7 height 7
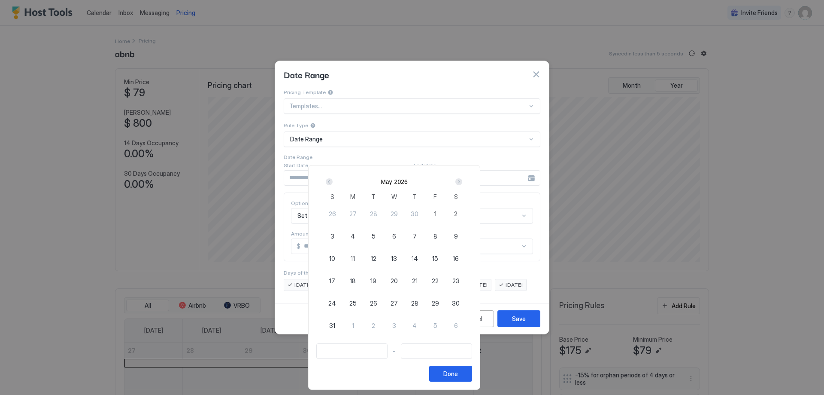
click at [462, 184] on div "Next" at bounding box center [459, 181] width 7 height 7
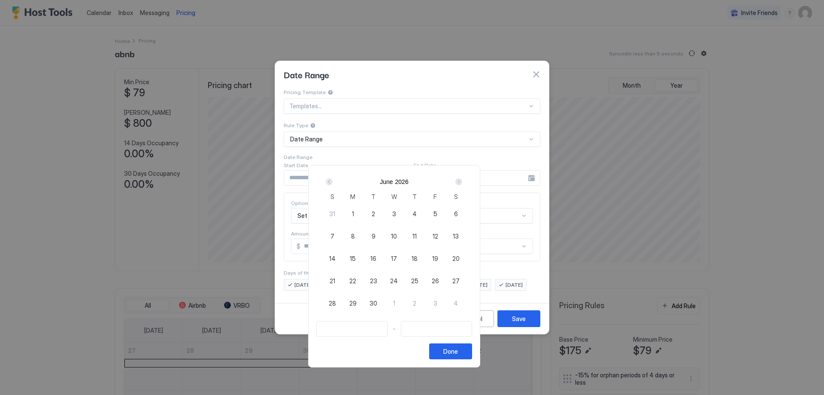
click at [438, 234] on span "12" at bounding box center [436, 235] width 6 height 9
type input "**********"
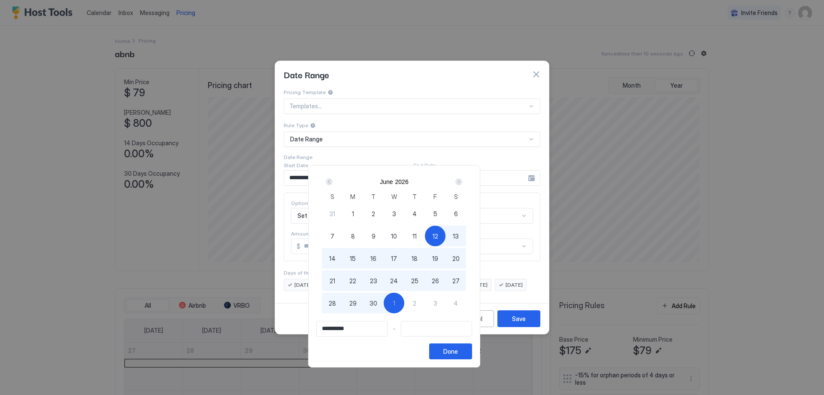
type input "**********"
click at [377, 305] on span "30" at bounding box center [374, 302] width 8 height 9
type input "**********"
click at [460, 280] on span "27" at bounding box center [456, 280] width 7 height 9
type input "**********"
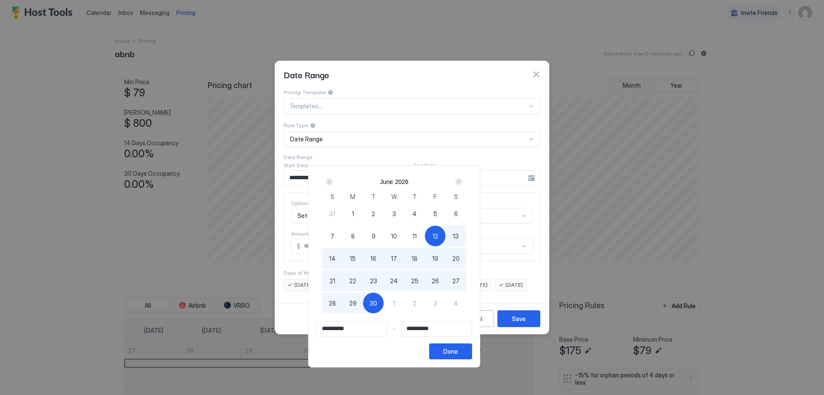
type input "**********"
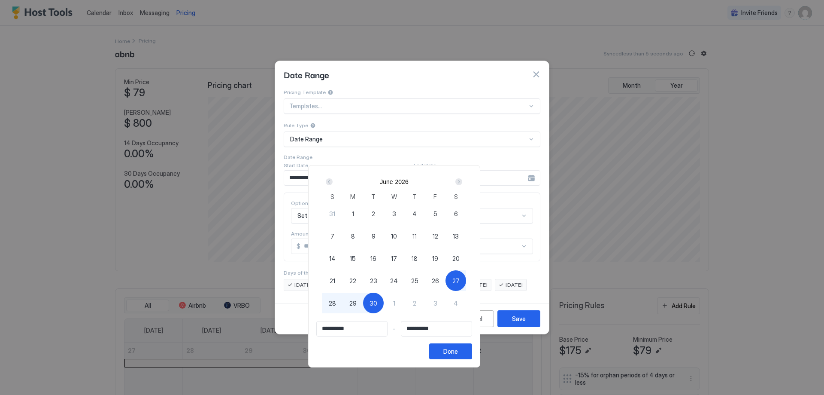
click at [377, 303] on span "30" at bounding box center [374, 302] width 8 height 9
click at [446, 234] on div "12" at bounding box center [435, 235] width 21 height 21
type input "**********"
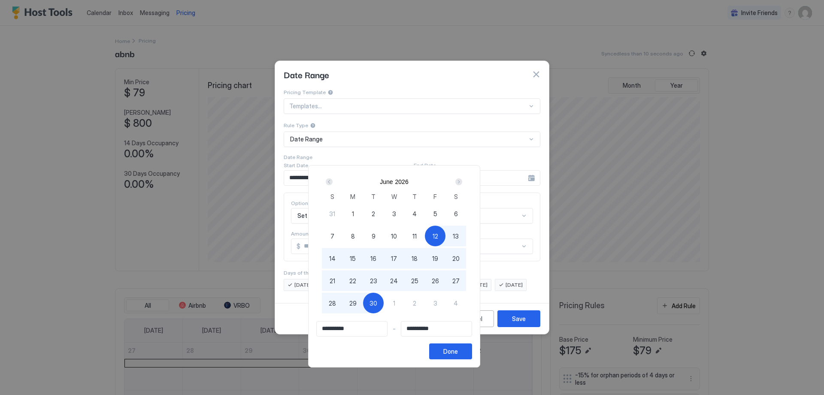
click at [460, 280] on span "27" at bounding box center [456, 280] width 7 height 9
type input "**********"
click at [458, 353] on div "Done" at bounding box center [451, 351] width 15 height 9
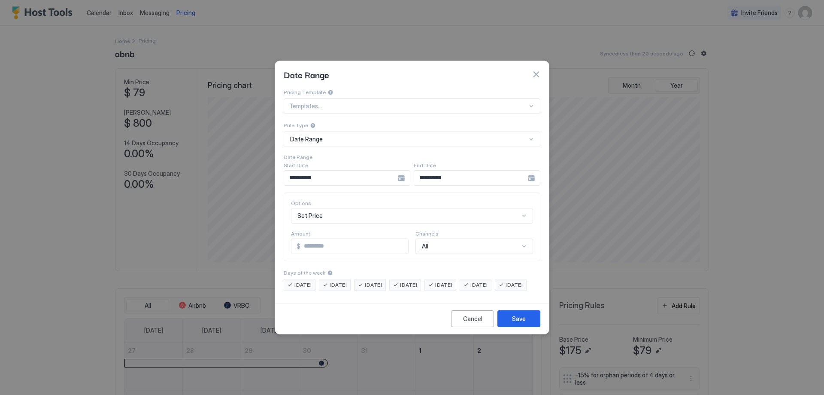
scroll to position [42, 0]
click at [302, 208] on div "Set Price" at bounding box center [412, 215] width 242 height 15
click at [389, 334] on div "Cancel Save" at bounding box center [412, 318] width 274 height 31
click at [307, 239] on input "*" at bounding box center [355, 246] width 108 height 15
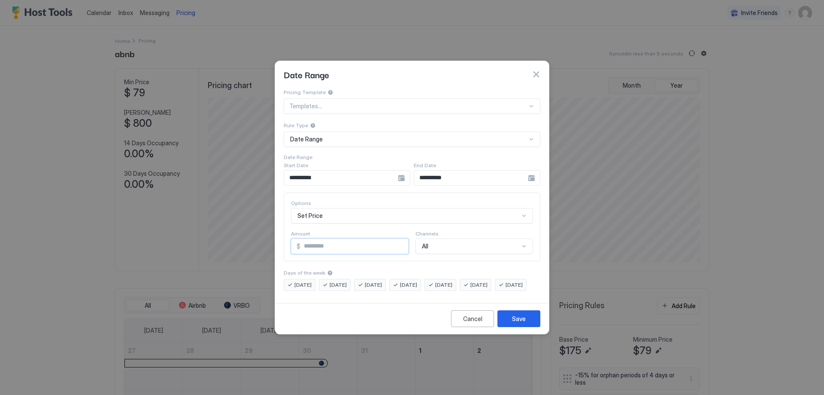
type input "***"
click at [453, 281] on span "[DATE]" at bounding box center [443, 285] width 17 height 8
click at [488, 281] on span "[DATE]" at bounding box center [479, 285] width 17 height 8
click at [293, 279] on div "[DATE]" at bounding box center [300, 285] width 32 height 12
click at [453, 281] on span "[DATE]" at bounding box center [443, 285] width 17 height 8
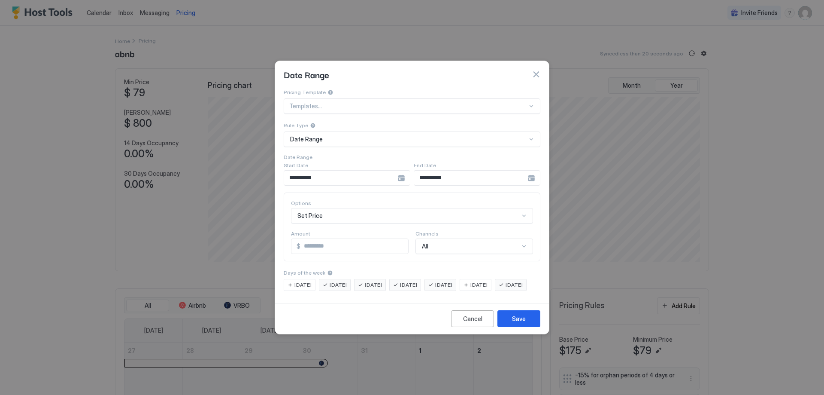
click at [488, 281] on span "[DATE]" at bounding box center [479, 285] width 17 height 8
click at [295, 281] on span "[DATE]" at bounding box center [303, 285] width 17 height 8
click at [328, 279] on div "[DATE]" at bounding box center [335, 285] width 32 height 12
click at [379, 281] on span "[DATE]" at bounding box center [373, 285] width 17 height 8
click at [417, 281] on span "[DATE]" at bounding box center [408, 285] width 17 height 8
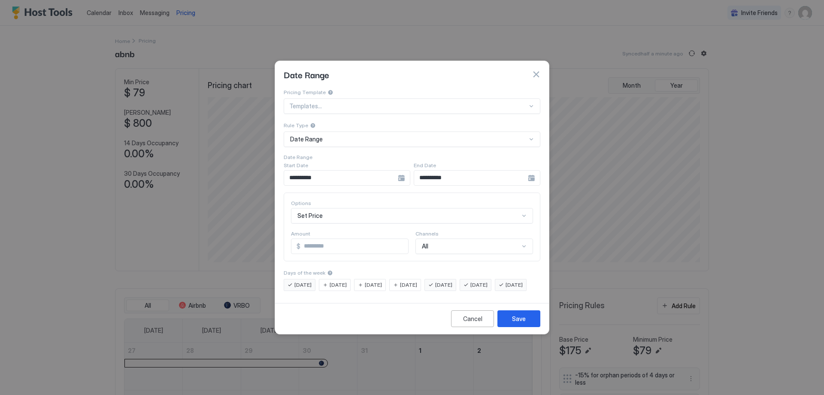
click at [506, 289] on span "[DATE]" at bounding box center [514, 285] width 17 height 8
click at [495, 287] on div "[DATE]" at bounding box center [511, 285] width 32 height 12
click at [341, 281] on span "[DATE]" at bounding box center [338, 285] width 17 height 8
click at [380, 281] on span "[DATE]" at bounding box center [373, 285] width 17 height 8
click at [417, 281] on span "[DATE]" at bounding box center [408, 285] width 17 height 8
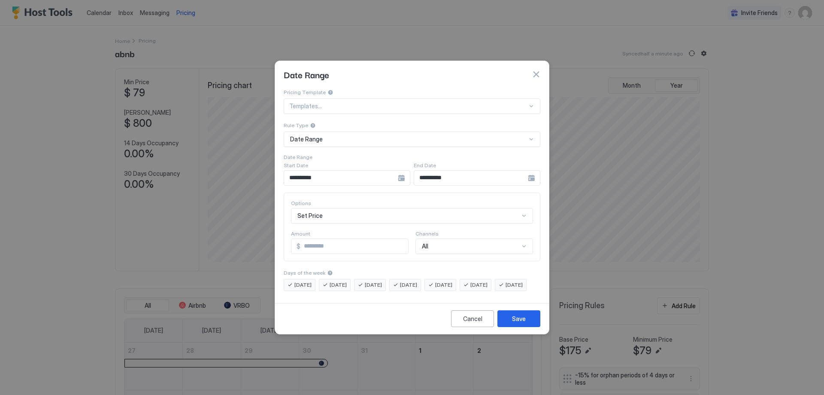
click at [453, 281] on span "[DATE]" at bounding box center [443, 285] width 17 height 8
click at [482, 279] on div "[DATE]" at bounding box center [476, 285] width 32 height 12
click at [453, 281] on span "[DATE]" at bounding box center [443, 285] width 17 height 8
click at [488, 281] on span "[DATE]" at bounding box center [479, 285] width 17 height 8
click at [417, 281] on span "[DATE]" at bounding box center [408, 285] width 17 height 8
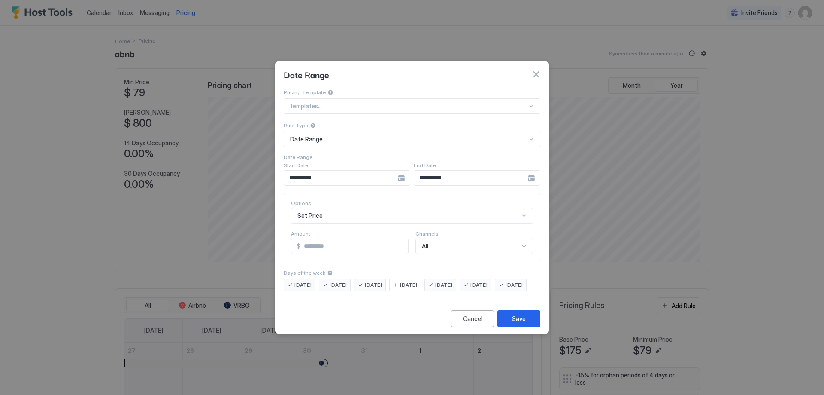
click at [382, 281] on span "[DATE]" at bounding box center [373, 285] width 17 height 8
click at [341, 281] on span "[DATE]" at bounding box center [338, 285] width 17 height 8
drag, startPoint x: 294, startPoint y: 275, endPoint x: 294, endPoint y: 282, distance: 7.3
click at [293, 279] on div "[DATE]" at bounding box center [300, 285] width 32 height 12
click at [506, 289] on span "[DATE]" at bounding box center [514, 285] width 17 height 8
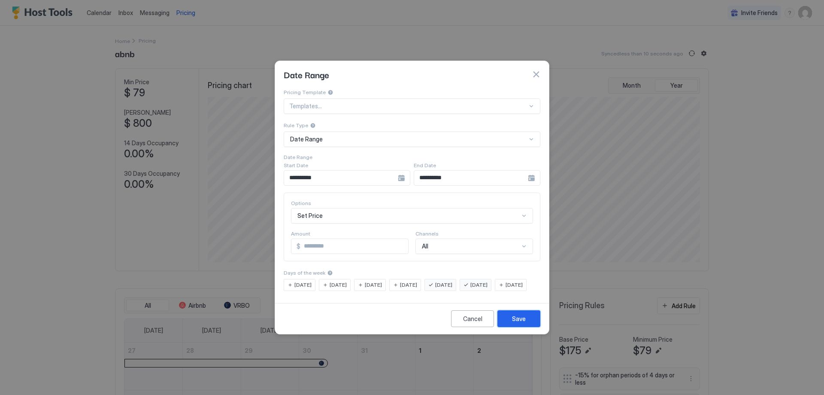
click at [522, 323] on div "Save" at bounding box center [519, 318] width 14 height 9
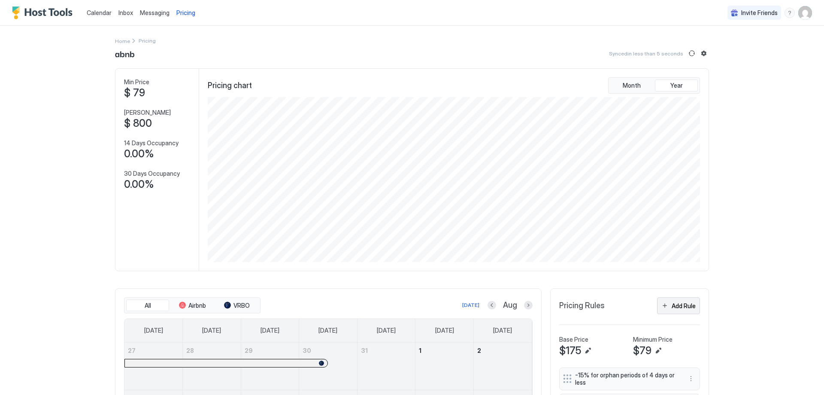
click at [682, 309] on div "Add Rule" at bounding box center [684, 305] width 24 height 9
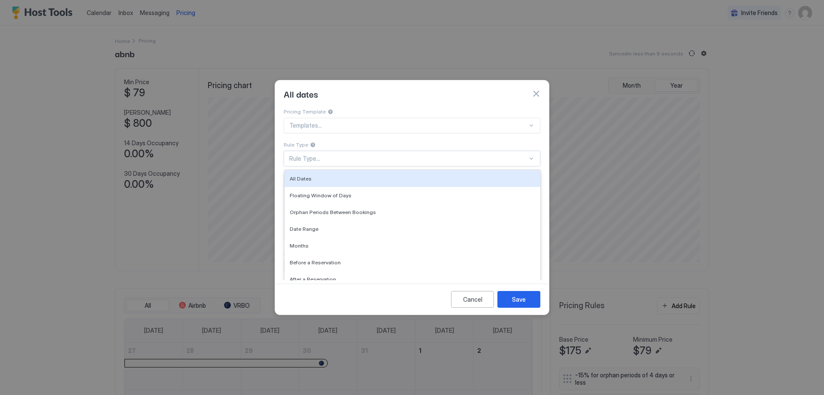
click at [301, 155] on div "Rule Type..." at bounding box center [408, 159] width 238 height 8
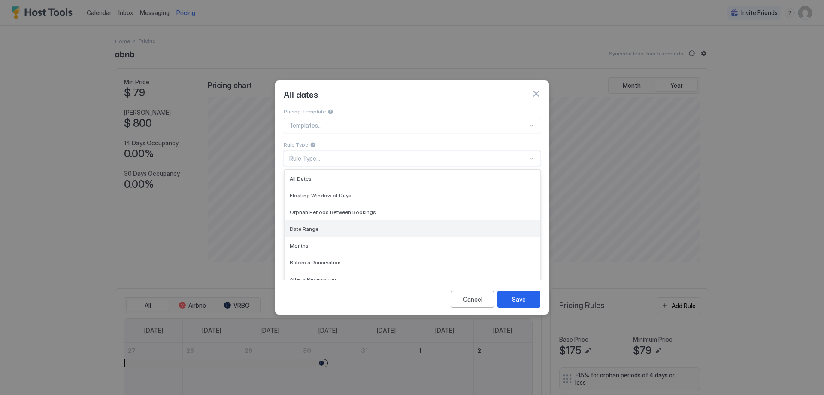
click at [304, 225] on span "Date Range" at bounding box center [304, 228] width 29 height 6
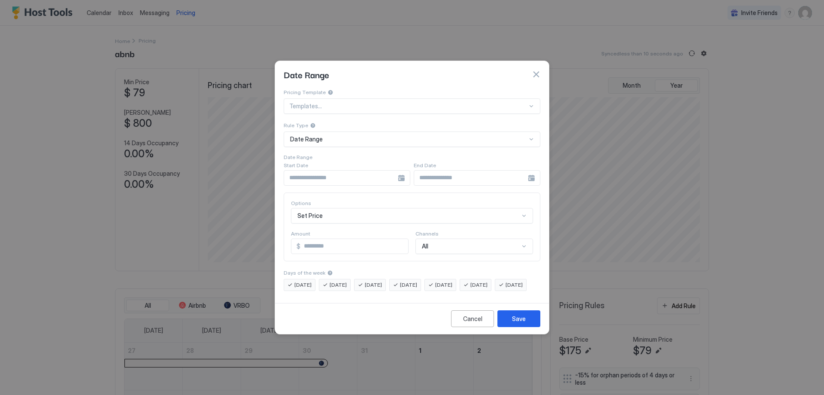
click at [399, 170] on div at bounding box center [347, 177] width 127 height 15
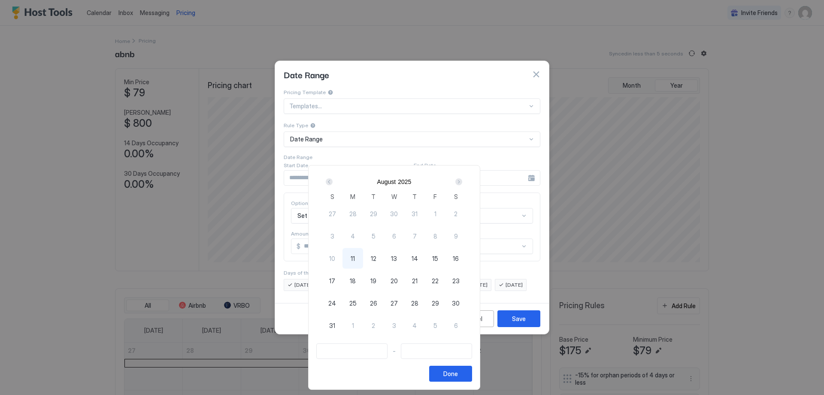
click at [462, 182] on div "Next" at bounding box center [459, 181] width 7 height 7
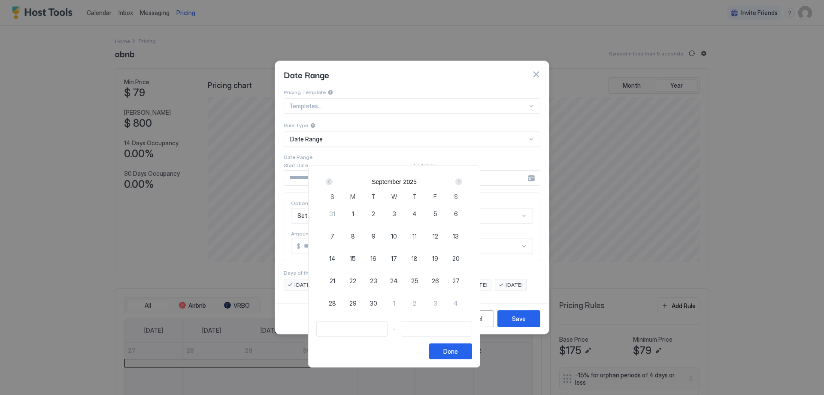
click at [462, 182] on div "Next" at bounding box center [459, 181] width 7 height 7
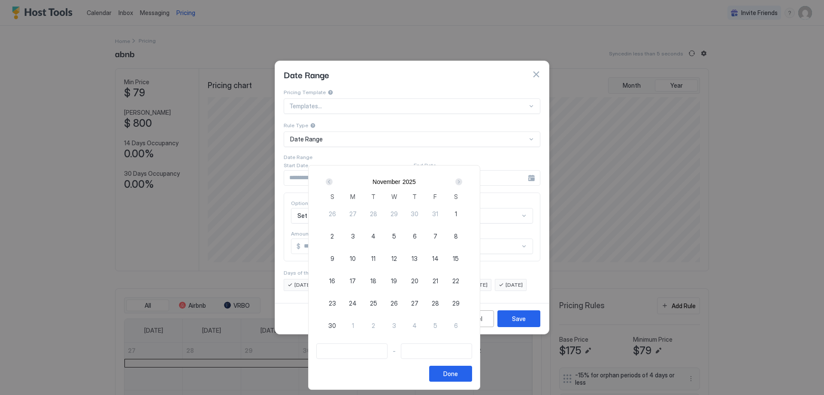
click at [462, 182] on div "Next" at bounding box center [459, 181] width 7 height 7
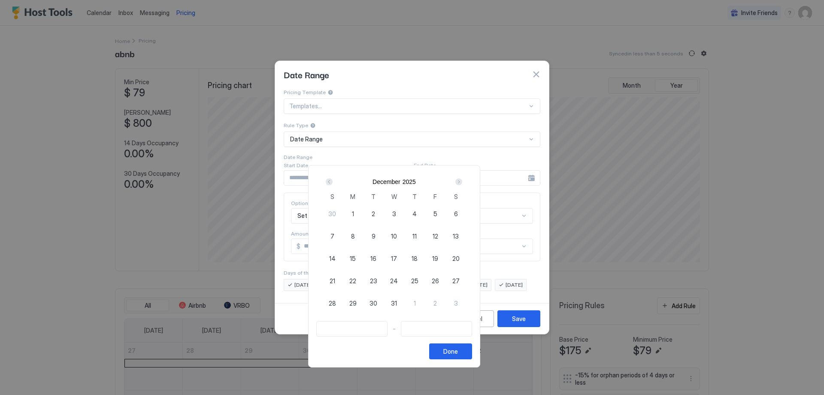
click at [462, 182] on div "Next" at bounding box center [459, 181] width 7 height 7
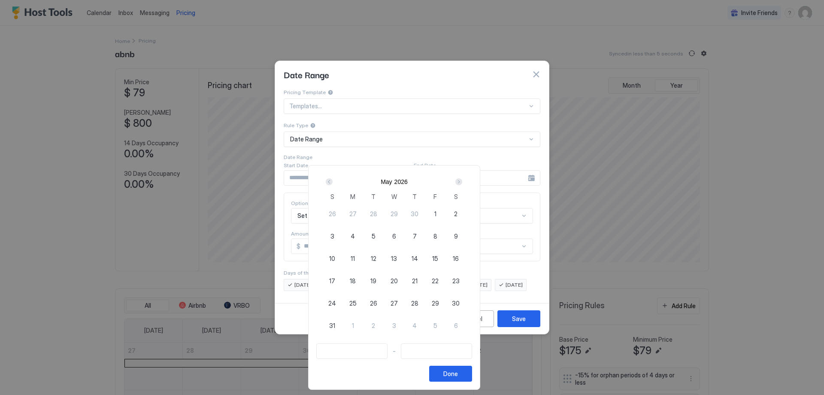
click at [462, 182] on div "Next" at bounding box center [459, 181] width 7 height 7
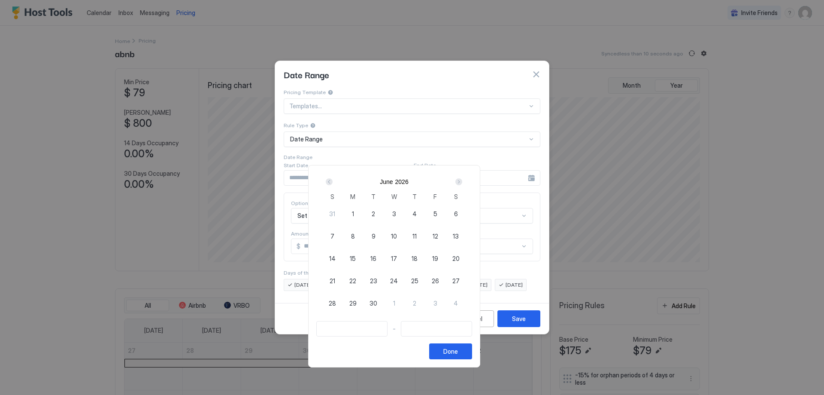
click at [462, 182] on div "Next" at bounding box center [459, 181] width 7 height 7
click at [396, 212] on span "1" at bounding box center [394, 213] width 2 height 9
type input "**********"
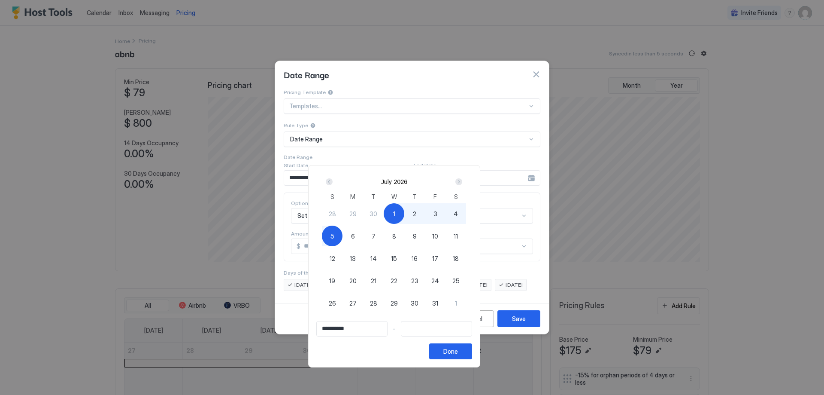
click at [343, 237] on div "5" at bounding box center [332, 235] width 21 height 21
type input "**********"
click at [458, 353] on div "Done" at bounding box center [451, 351] width 15 height 9
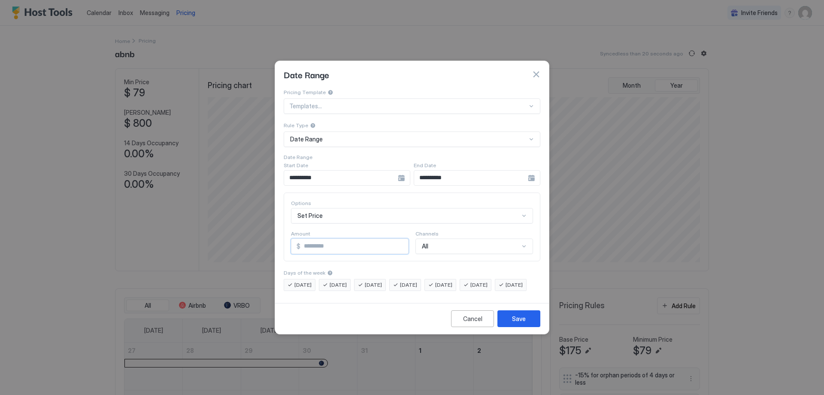
click at [301, 239] on input "*" at bounding box center [355, 246] width 108 height 15
type input "***"
click at [401, 171] on div "**********" at bounding box center [347, 177] width 127 height 15
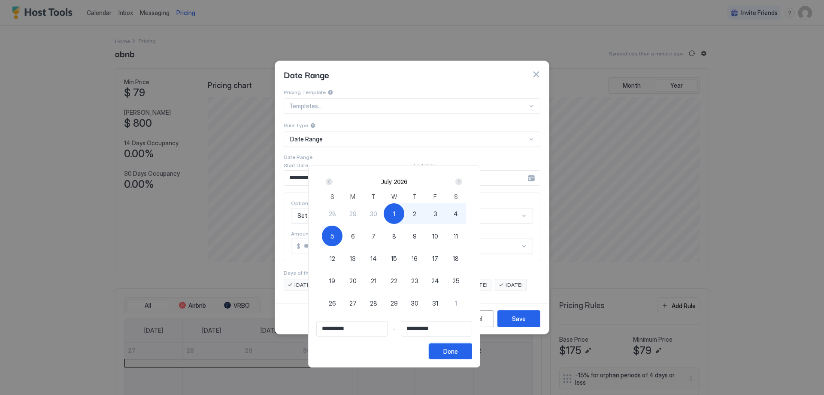
click at [472, 353] on button "Done" at bounding box center [450, 351] width 43 height 16
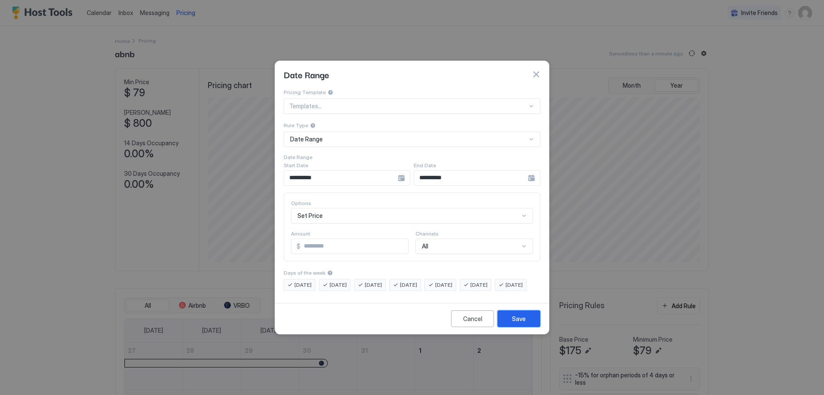
click at [522, 323] on div "Save" at bounding box center [519, 318] width 14 height 9
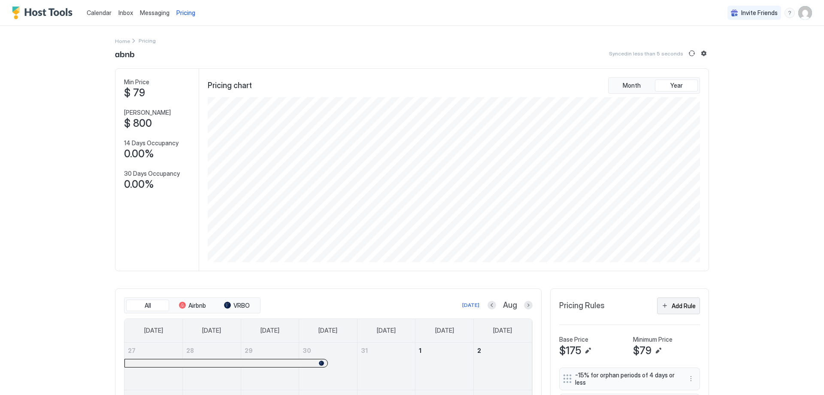
click at [685, 308] on div "Add Rule" at bounding box center [684, 305] width 24 height 9
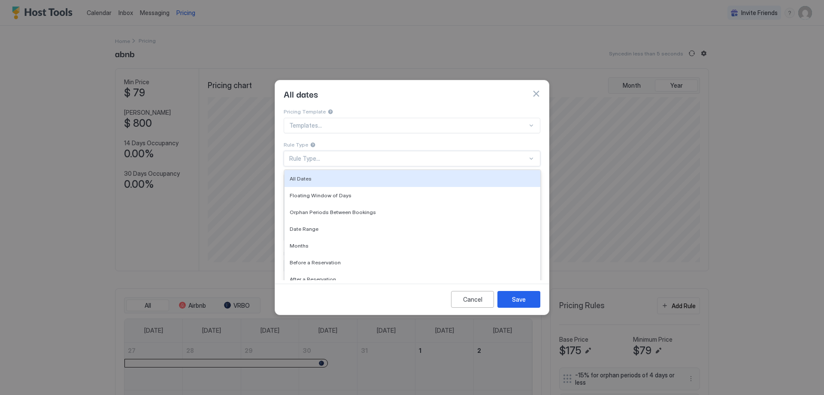
click at [317, 155] on div "Rule Type..." at bounding box center [408, 159] width 238 height 8
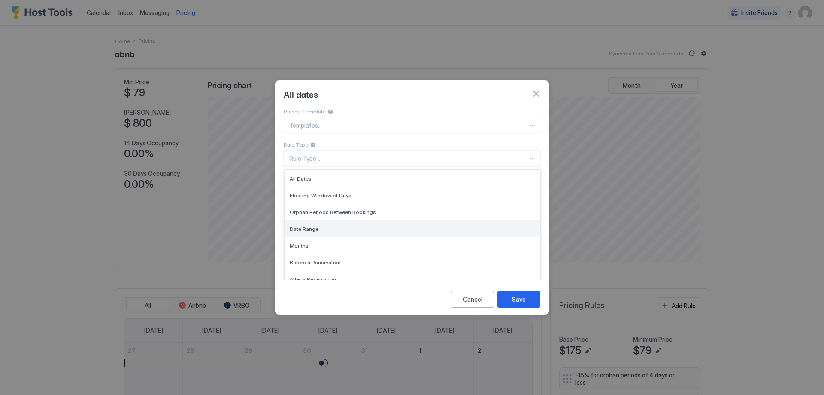
click at [309, 225] on span "Date Range" at bounding box center [304, 228] width 29 height 6
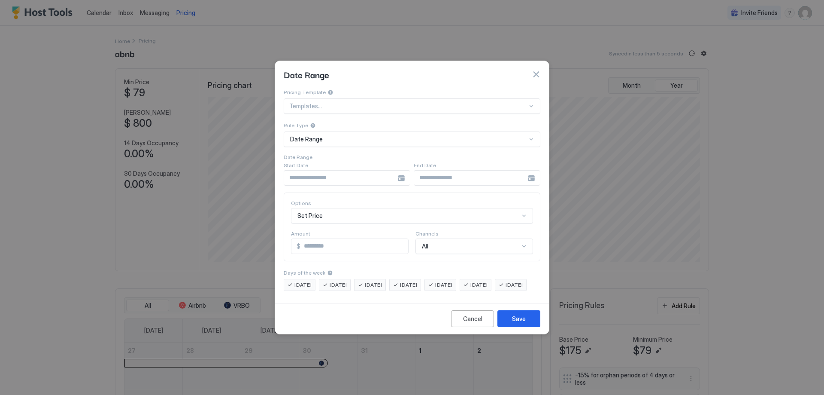
click at [399, 170] on div at bounding box center [347, 177] width 127 height 15
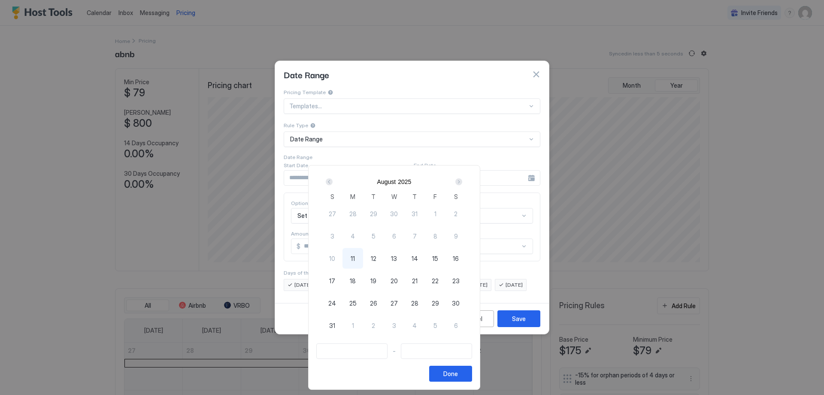
click at [462, 182] on div "Next" at bounding box center [459, 181] width 7 height 7
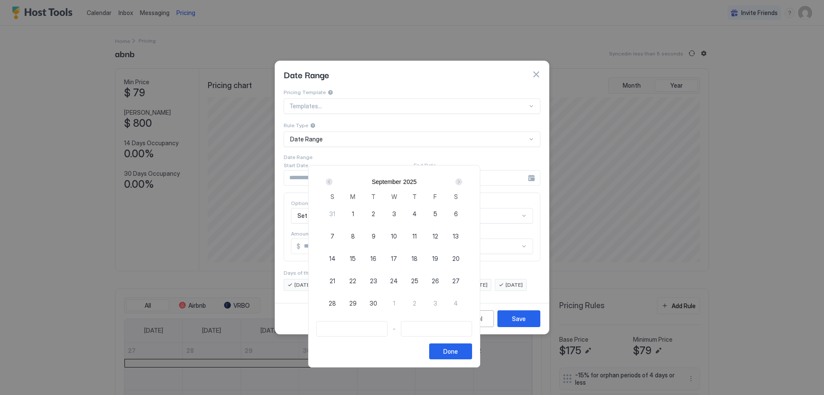
click at [462, 182] on div "Next" at bounding box center [459, 181] width 7 height 7
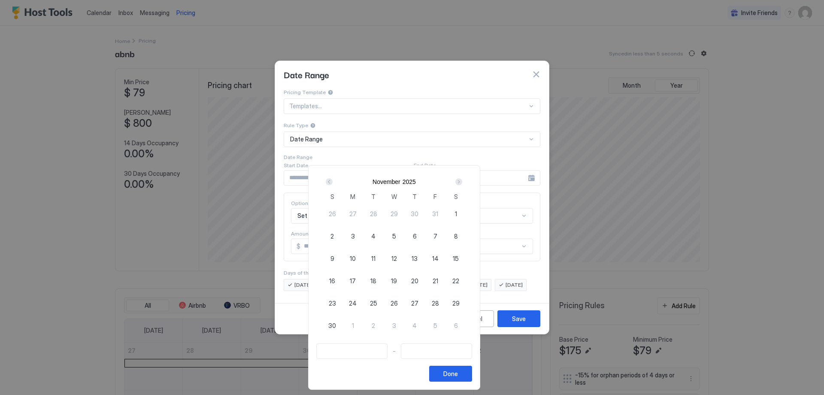
click at [462, 182] on div "Next" at bounding box center [459, 181] width 7 height 7
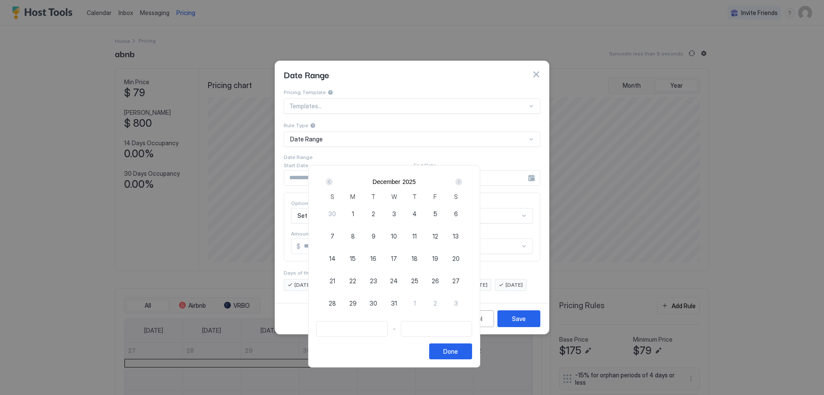
click at [462, 182] on div "Next" at bounding box center [459, 181] width 7 height 7
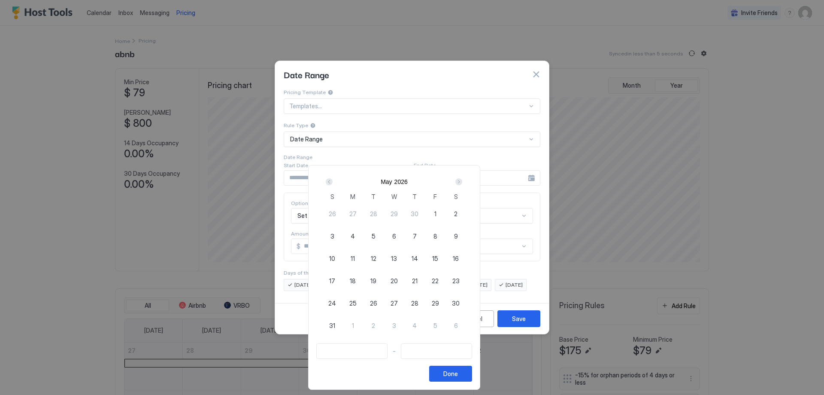
click at [462, 182] on div "Next" at bounding box center [459, 181] width 7 height 7
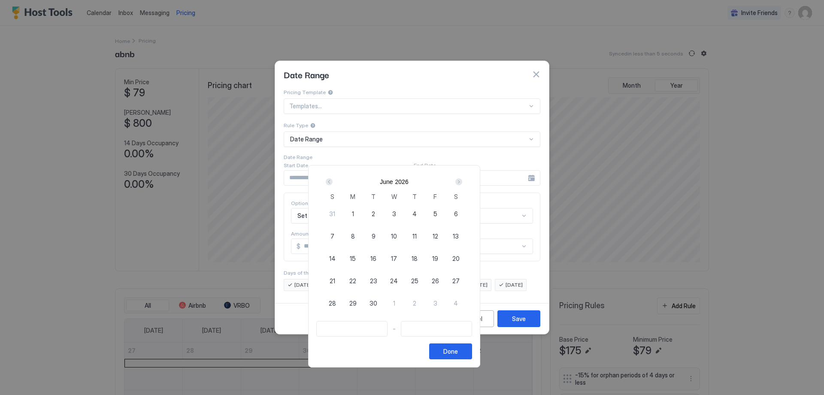
click at [462, 182] on div "Next" at bounding box center [459, 181] width 7 height 7
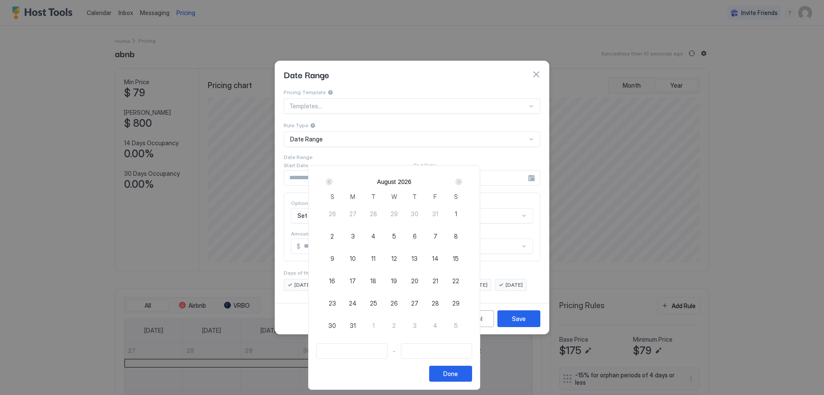
click at [462, 182] on div "Next" at bounding box center [459, 181] width 7 height 7
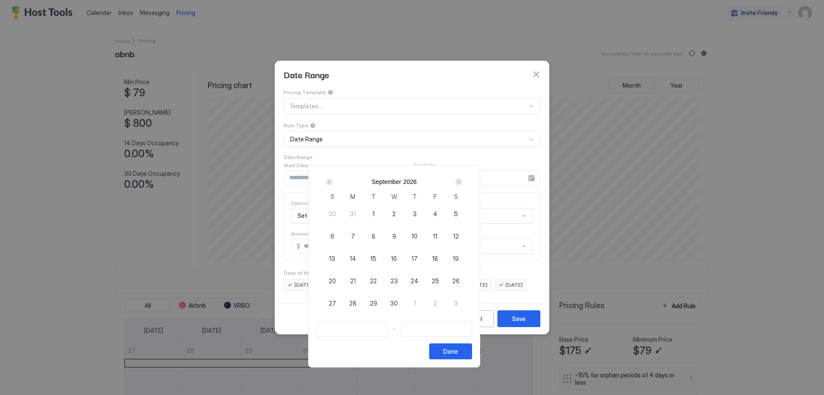
click at [462, 182] on div "Next" at bounding box center [459, 181] width 7 height 7
click at [333, 181] on div "Prev" at bounding box center [329, 181] width 7 height 7
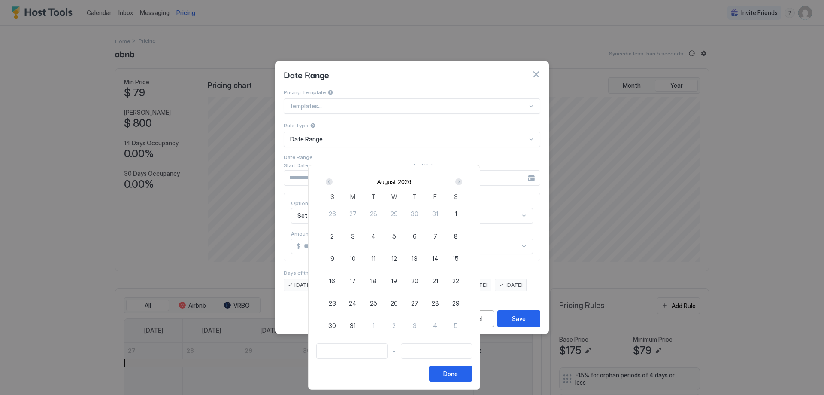
click at [333, 181] on div "Prev" at bounding box center [329, 181] width 7 height 7
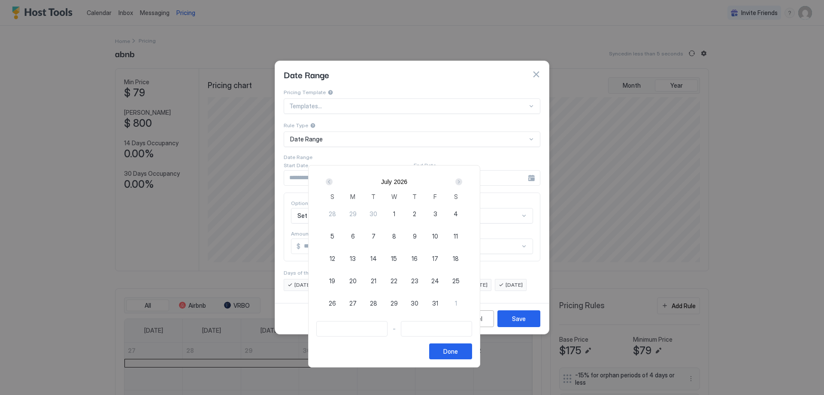
click at [355, 237] on span "6" at bounding box center [353, 235] width 4 height 9
type input "**********"
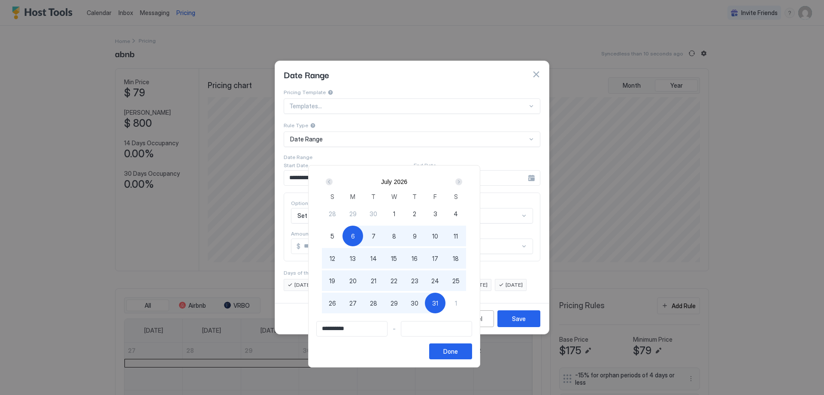
type input "**********"
click at [419, 304] on span "30" at bounding box center [415, 302] width 8 height 9
type input "**********"
click at [472, 345] on button "Done" at bounding box center [450, 351] width 43 height 16
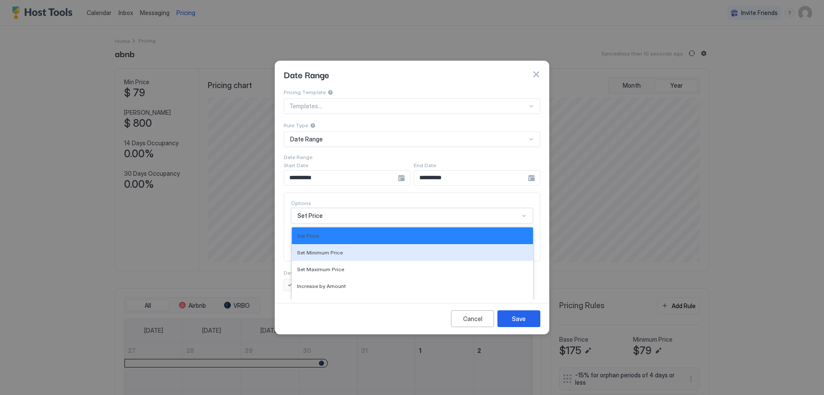
scroll to position [42, 0]
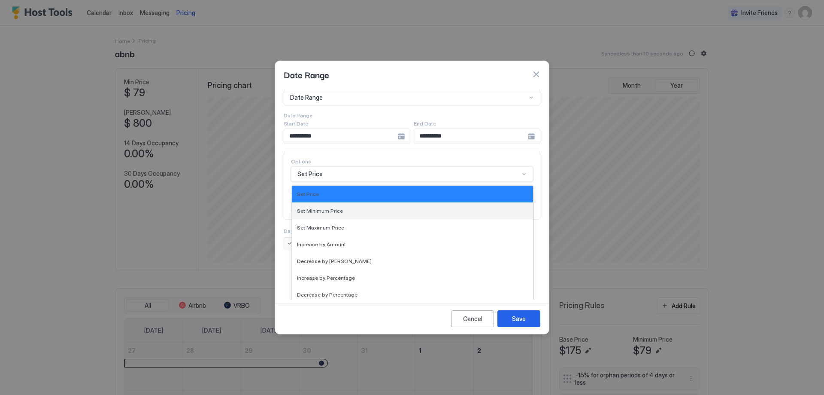
drag, startPoint x: 298, startPoint y: 205, endPoint x: 304, endPoint y: 207, distance: 6.6
click at [298, 182] on div "17 results available. Use Up and Down to choose options, press Enter to select …" at bounding box center [412, 173] width 242 height 15
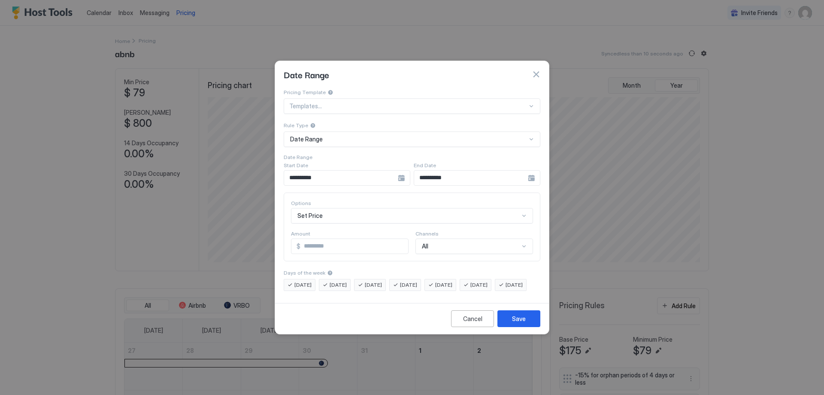
scroll to position [0, 0]
click at [759, 281] on div at bounding box center [412, 197] width 824 height 395
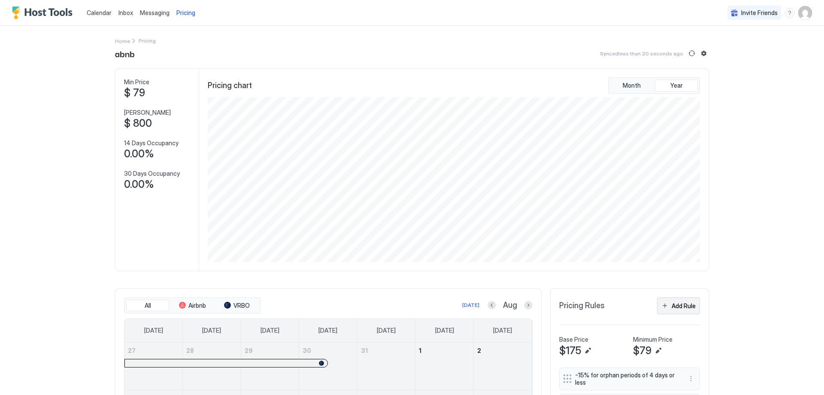
click at [672, 307] on div "Add Rule" at bounding box center [684, 305] width 24 height 9
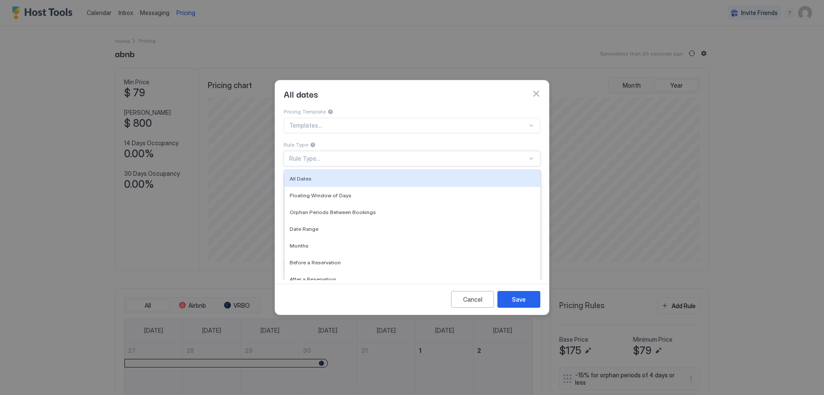
click at [296, 155] on div "Rule Type..." at bounding box center [408, 159] width 238 height 8
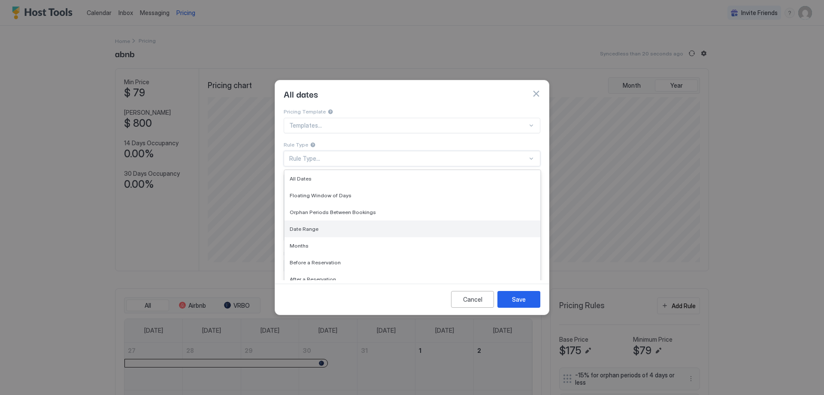
click at [318, 225] on div "Date Range" at bounding box center [413, 228] width 246 height 6
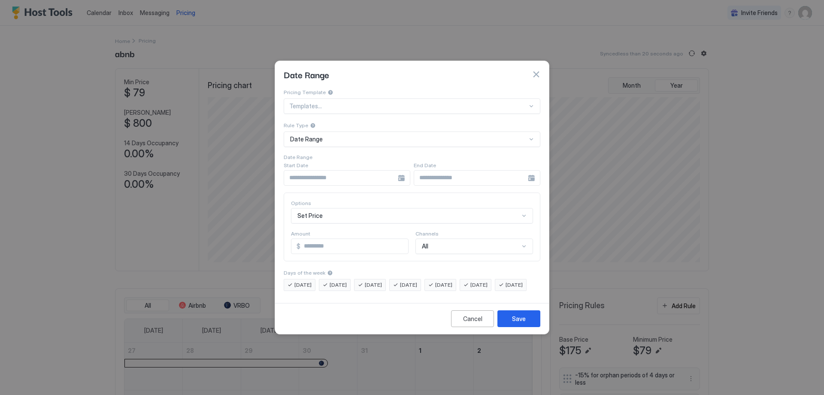
click at [402, 170] on div at bounding box center [347, 177] width 127 height 15
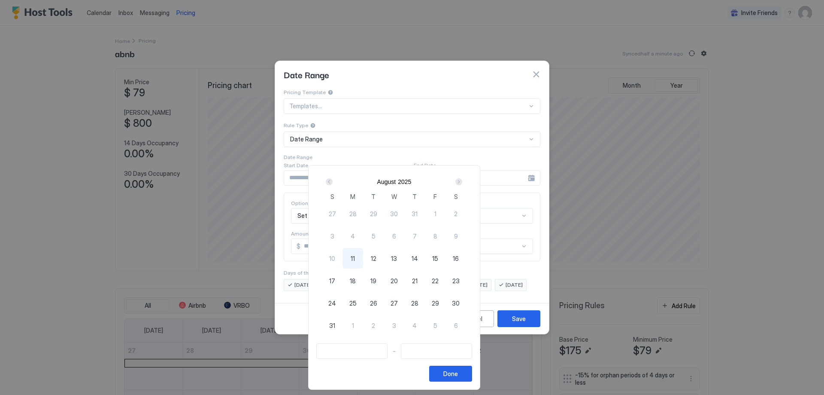
click at [462, 181] on div "Next" at bounding box center [459, 181] width 7 height 7
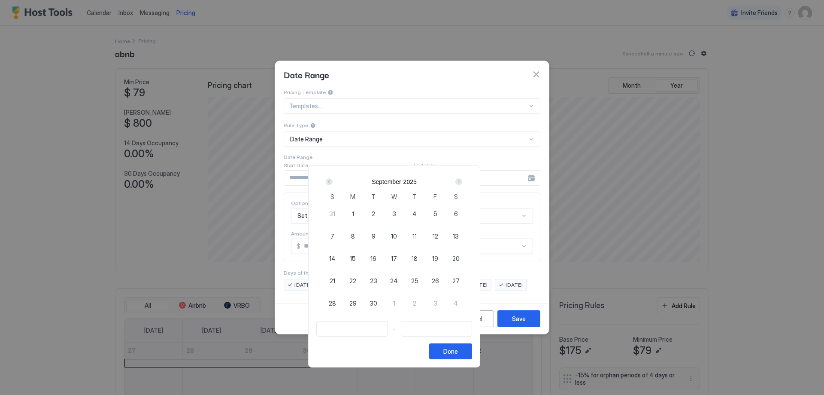
click at [462, 181] on div "Next" at bounding box center [459, 181] width 7 height 7
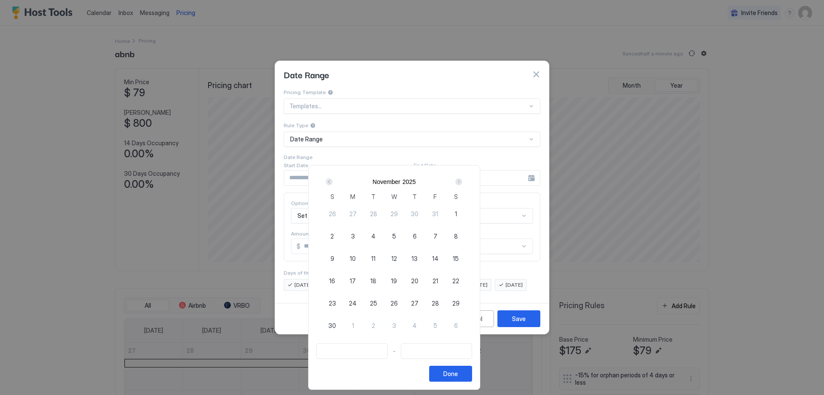
click at [462, 181] on div "Next" at bounding box center [459, 181] width 7 height 7
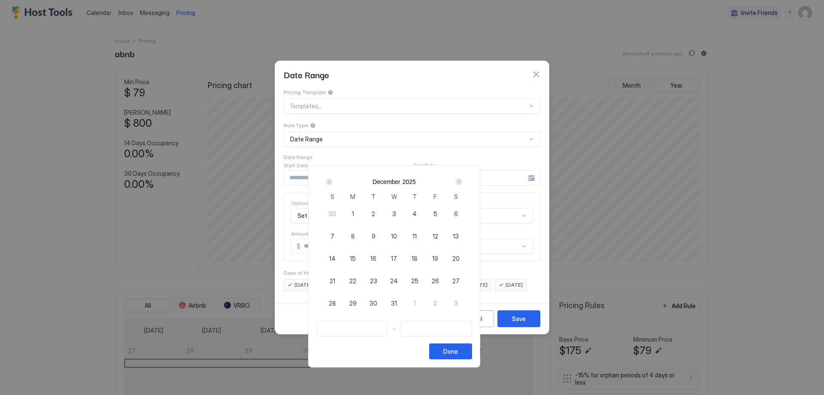
click at [462, 181] on div "Next" at bounding box center [459, 181] width 7 height 7
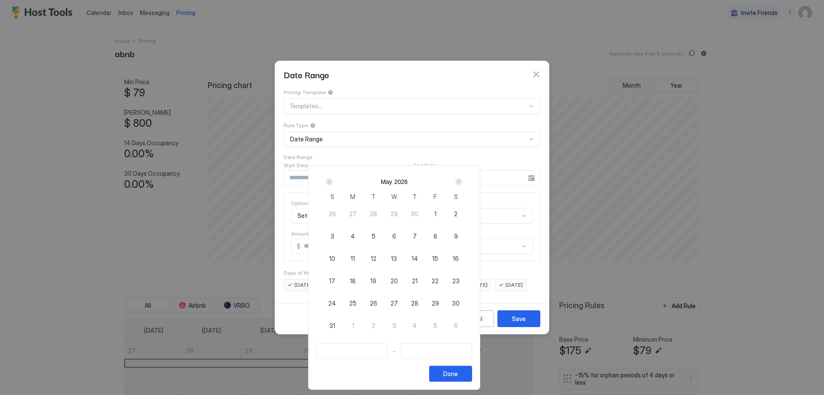
click at [462, 181] on div "Next" at bounding box center [459, 181] width 7 height 7
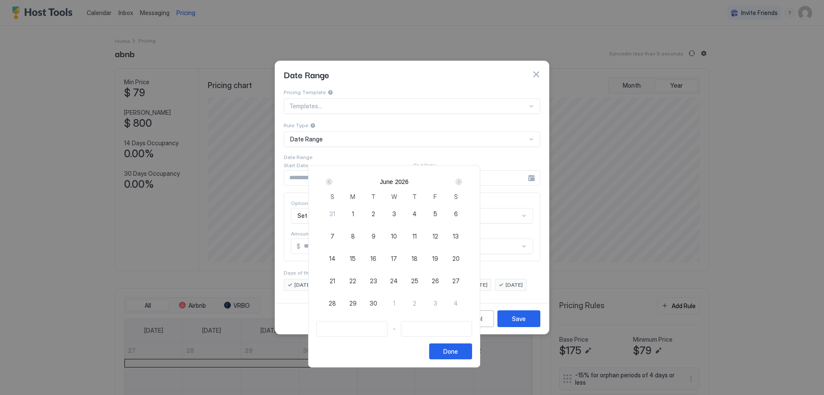
click at [462, 181] on div "Next" at bounding box center [459, 181] width 7 height 7
click at [355, 236] on span "6" at bounding box center [353, 235] width 4 height 9
type input "**********"
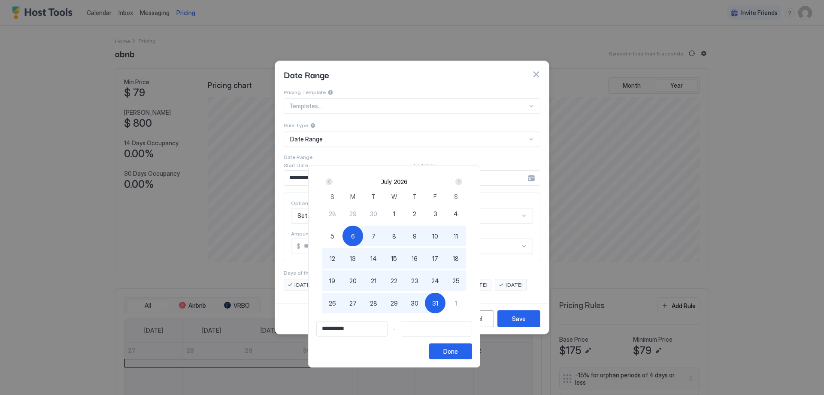
type input "**********"
click at [419, 304] on span "30" at bounding box center [415, 302] width 8 height 9
type input "**********"
click at [458, 351] on div "Done" at bounding box center [451, 351] width 15 height 9
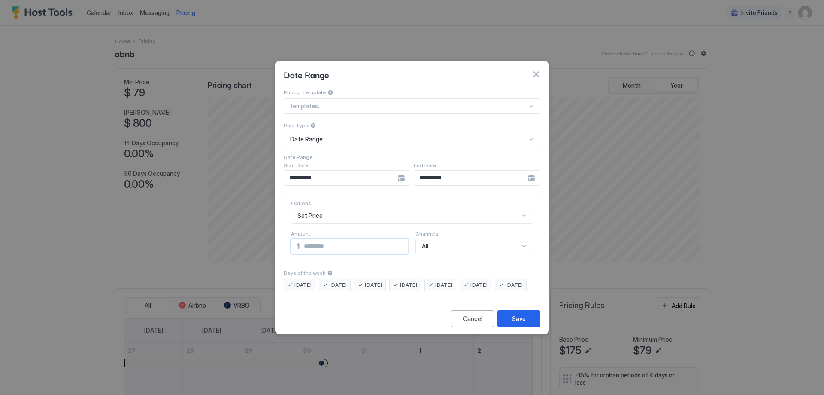
click at [308, 239] on input "*" at bounding box center [355, 246] width 108 height 15
click at [319, 239] on input "***" at bounding box center [355, 246] width 108 height 15
type input "***"
click at [453, 281] on span "[DATE]" at bounding box center [443, 285] width 17 height 8
click at [488, 281] on span "[DATE]" at bounding box center [479, 285] width 17 height 8
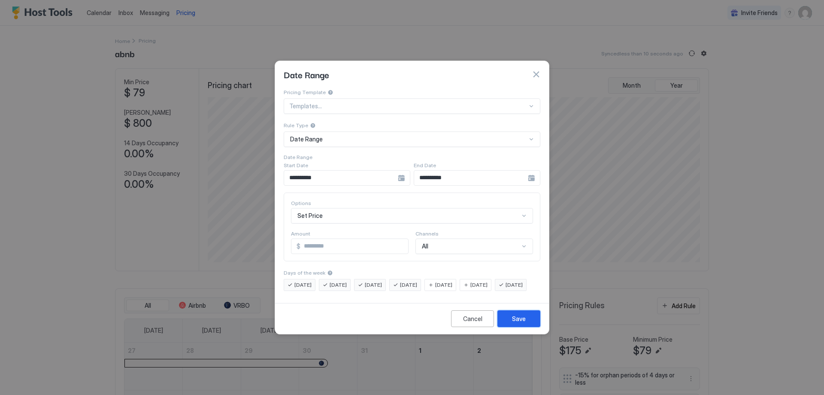
click at [518, 323] on div "Save" at bounding box center [519, 318] width 14 height 9
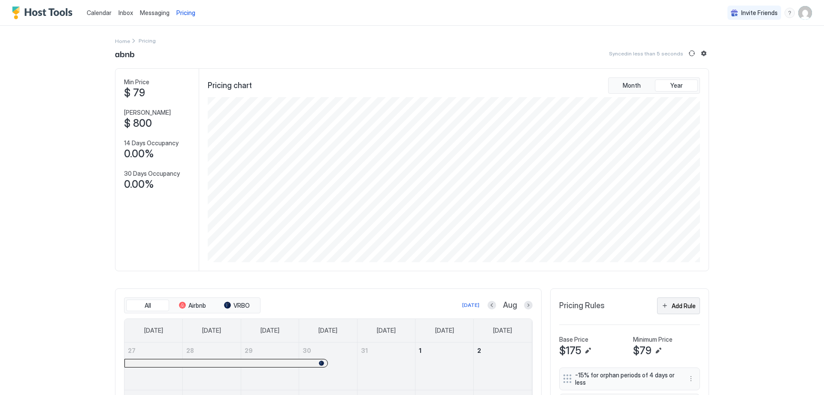
click at [688, 305] on div "Add Rule" at bounding box center [684, 305] width 24 height 9
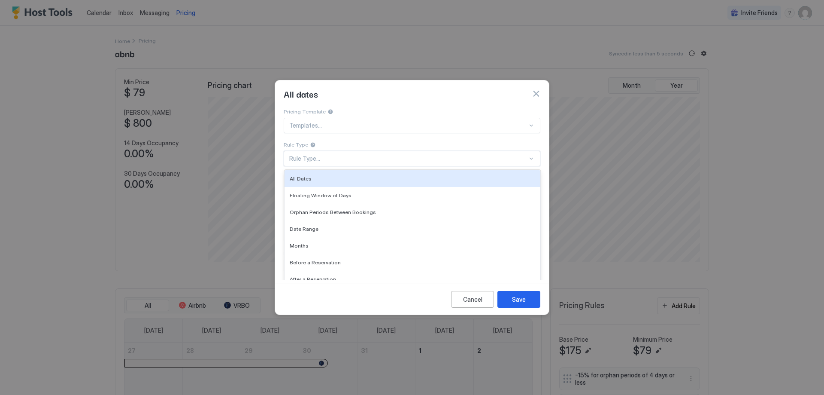
click at [297, 155] on div "Rule Type..." at bounding box center [408, 159] width 238 height 8
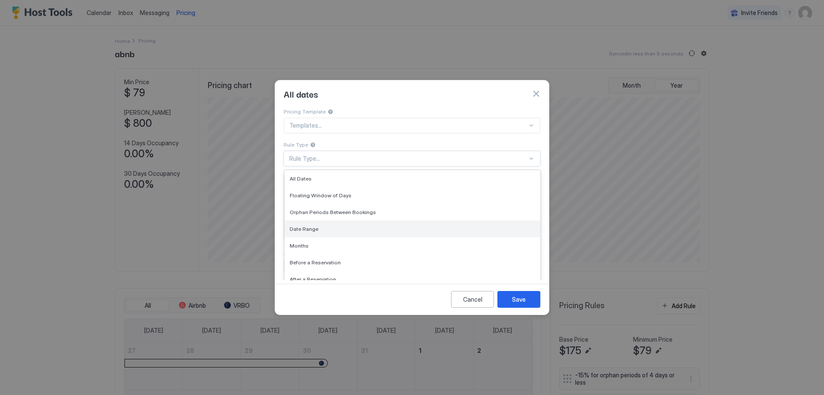
click at [297, 225] on span "Date Range" at bounding box center [304, 228] width 29 height 6
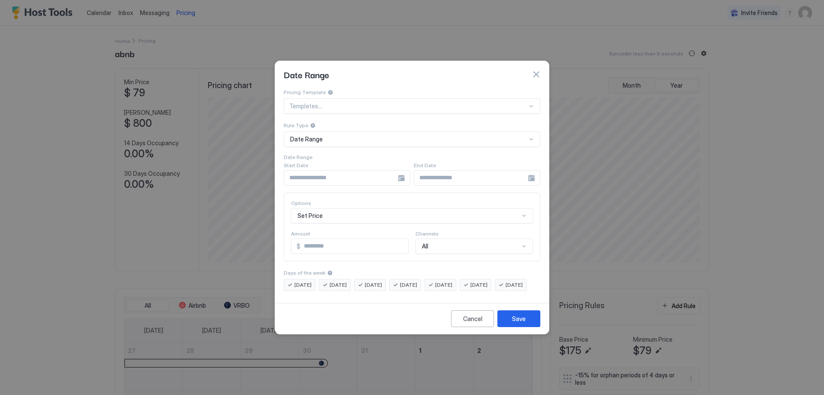
click at [401, 170] on div at bounding box center [347, 177] width 127 height 15
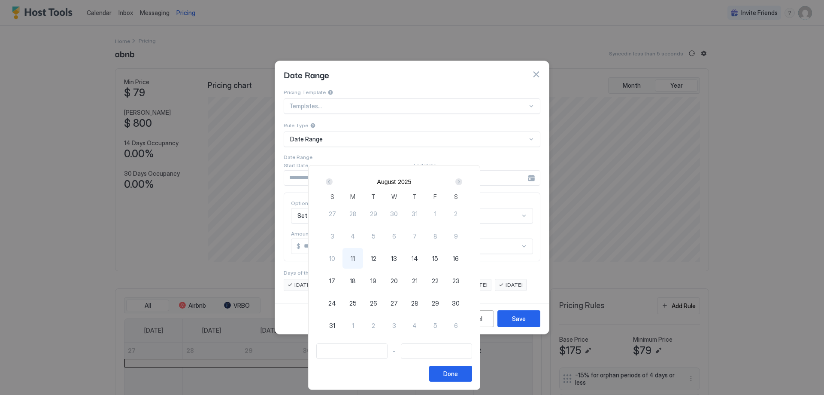
click at [462, 180] on div "Next" at bounding box center [459, 181] width 7 height 7
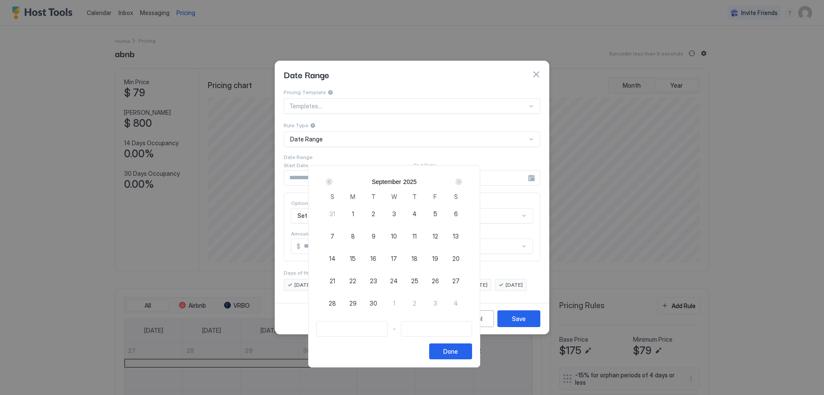
click at [462, 180] on div "Next" at bounding box center [459, 181] width 7 height 7
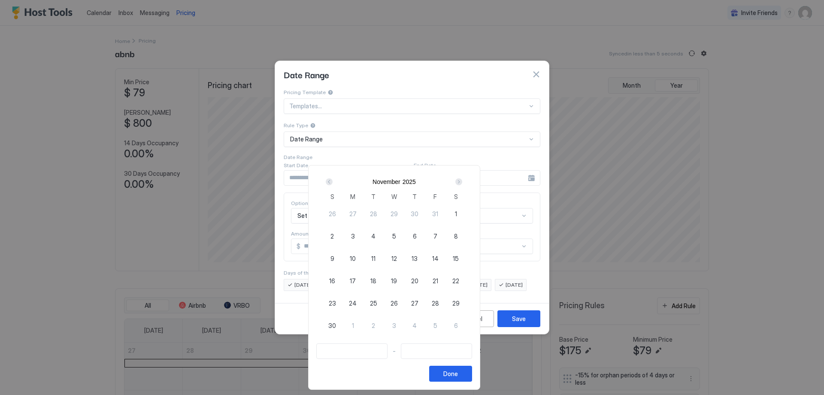
click at [462, 180] on div "Next" at bounding box center [459, 181] width 7 height 7
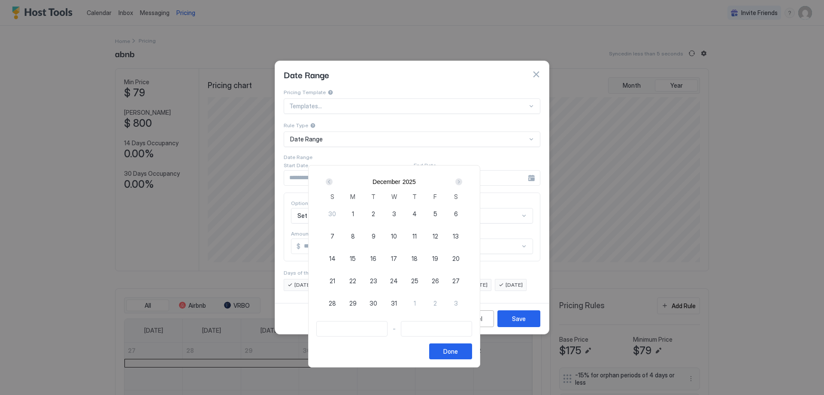
click at [462, 180] on div "Next" at bounding box center [459, 181] width 7 height 7
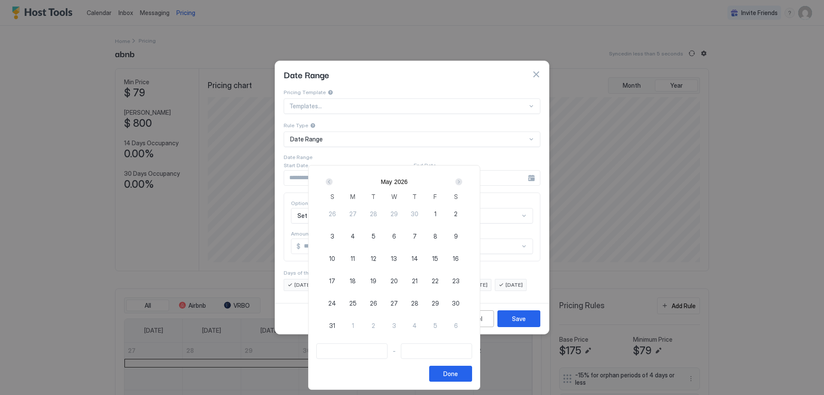
click at [462, 180] on div "Next" at bounding box center [459, 181] width 7 height 7
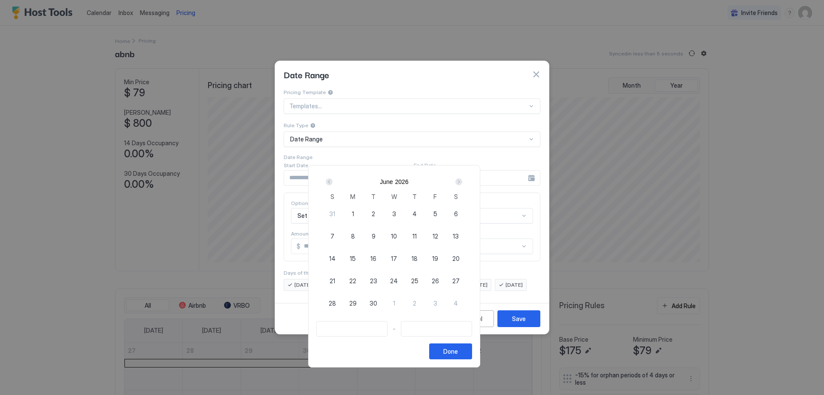
click at [462, 180] on div "Next" at bounding box center [459, 181] width 7 height 7
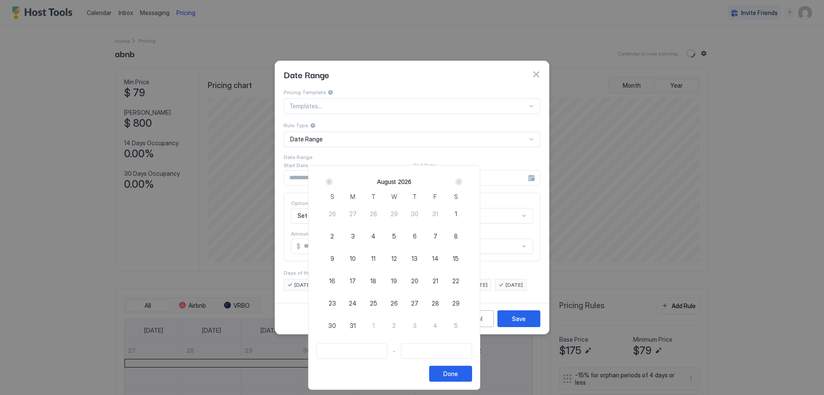
click at [333, 180] on div "Prev" at bounding box center [329, 181] width 7 height 7
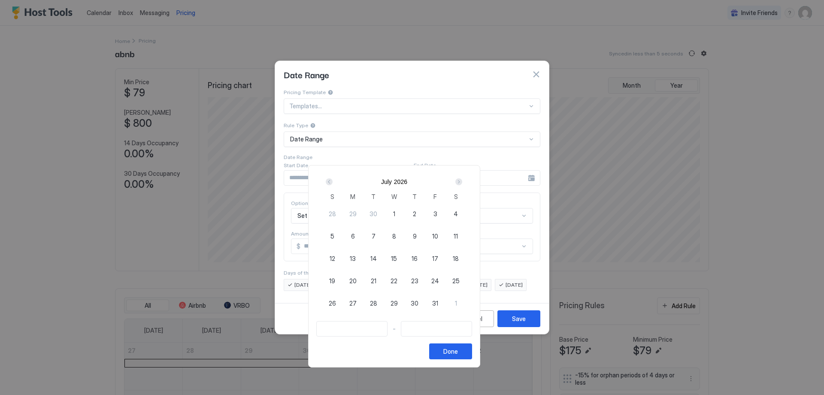
click at [438, 231] on span "10" at bounding box center [435, 235] width 6 height 9
type input "**********"
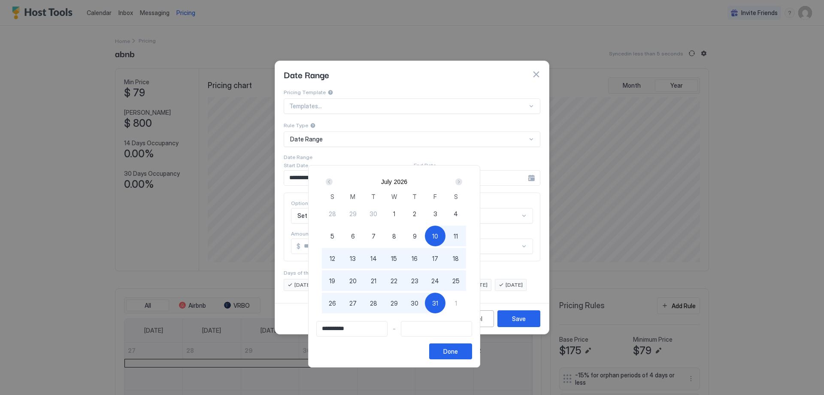
type input "**********"
click at [457, 304] on span "1" at bounding box center [456, 302] width 2 height 9
type input "**********"
click at [458, 351] on div "Done" at bounding box center [451, 351] width 15 height 9
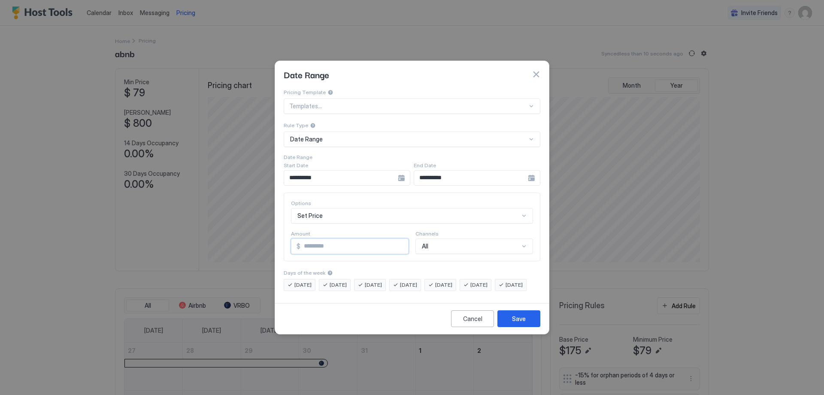
click at [305, 239] on input "*" at bounding box center [355, 246] width 108 height 15
type input "***"
click at [298, 281] on span "[DATE]" at bounding box center [303, 285] width 17 height 8
click at [337, 281] on span "[DATE]" at bounding box center [338, 285] width 17 height 8
click at [506, 289] on span "[DATE]" at bounding box center [514, 285] width 17 height 8
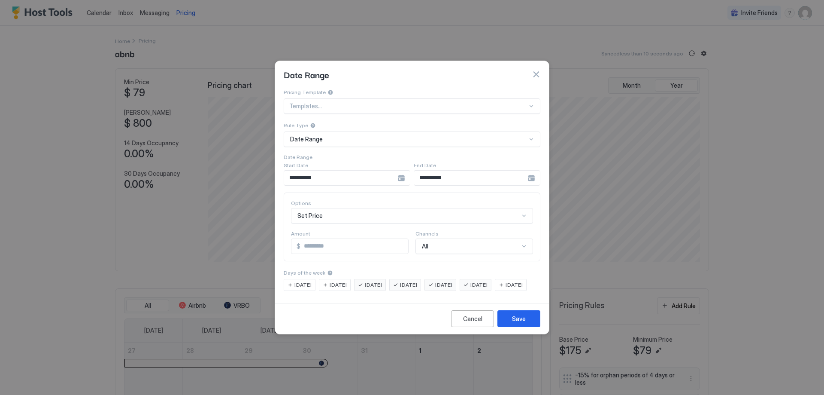
click at [346, 281] on span "[DATE]" at bounding box center [338, 285] width 17 height 8
click at [337, 281] on span "[DATE]" at bounding box center [338, 285] width 17 height 8
click at [377, 281] on span "[DATE]" at bounding box center [373, 285] width 17 height 8
click at [417, 281] on span "[DATE]" at bounding box center [408, 285] width 17 height 8
click at [510, 321] on button "Save" at bounding box center [519, 318] width 43 height 17
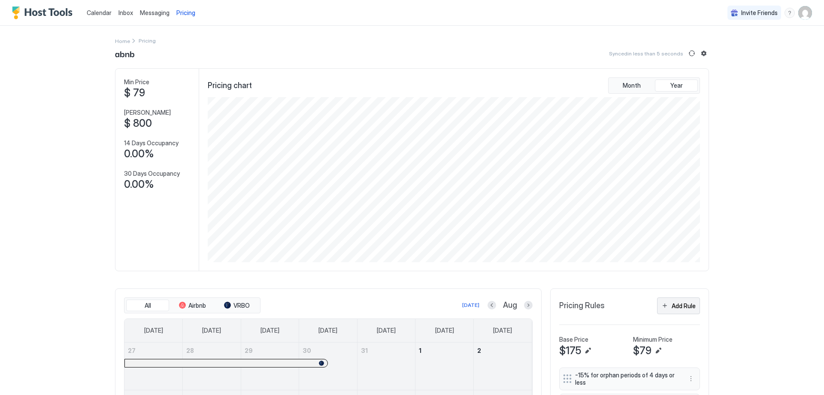
click at [672, 304] on div "Add Rule" at bounding box center [684, 305] width 24 height 9
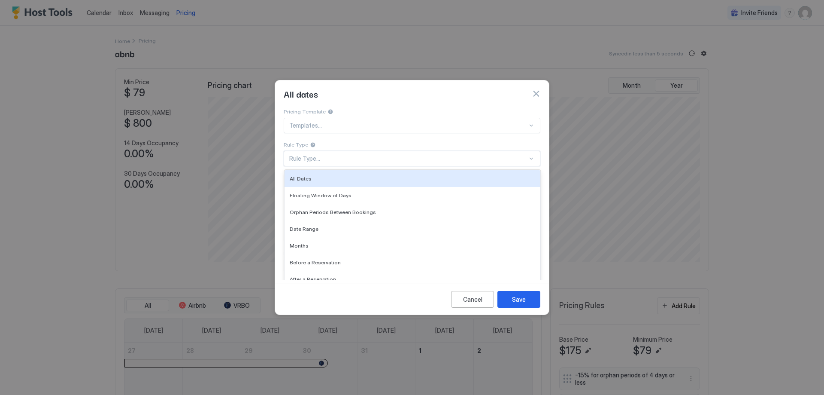
click at [313, 155] on div "Rule Type..." at bounding box center [408, 159] width 238 height 8
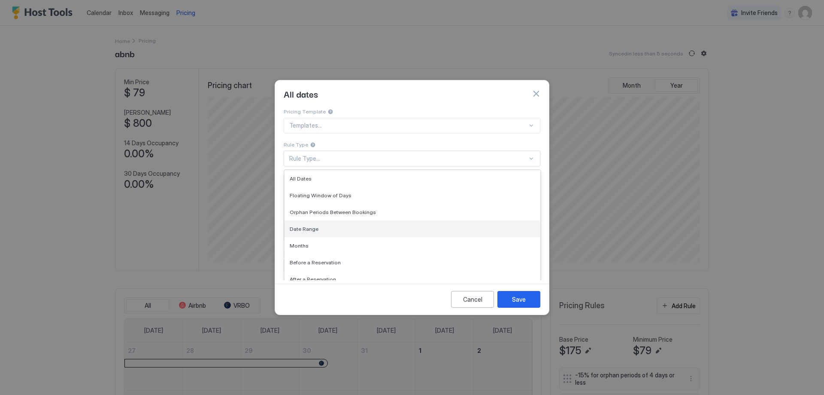
click at [308, 225] on span "Date Range" at bounding box center [304, 228] width 29 height 6
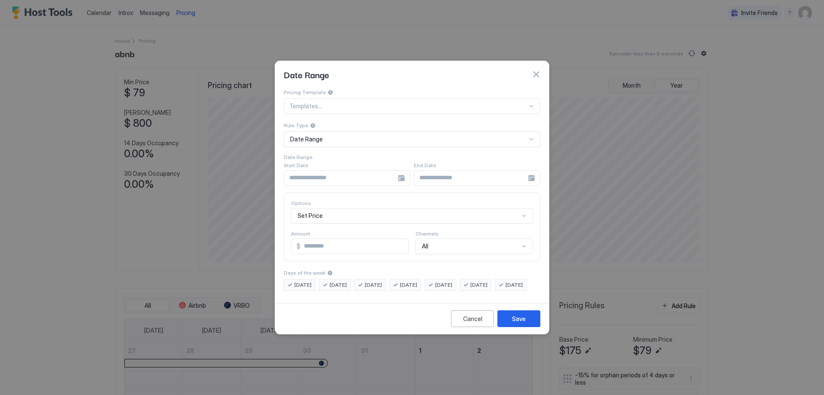
click at [401, 171] on div at bounding box center [347, 177] width 127 height 15
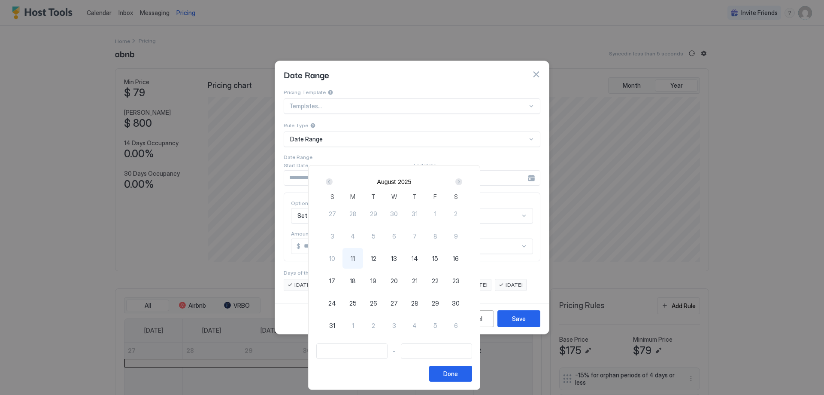
click at [462, 182] on div "Next" at bounding box center [459, 181] width 7 height 7
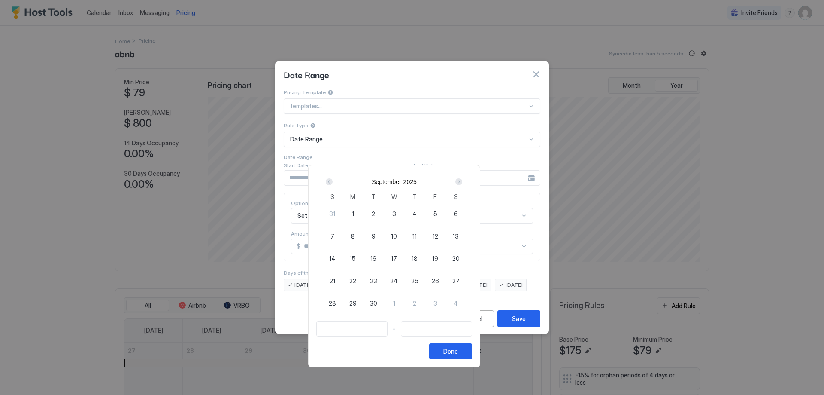
click at [462, 182] on div "Next" at bounding box center [459, 181] width 7 height 7
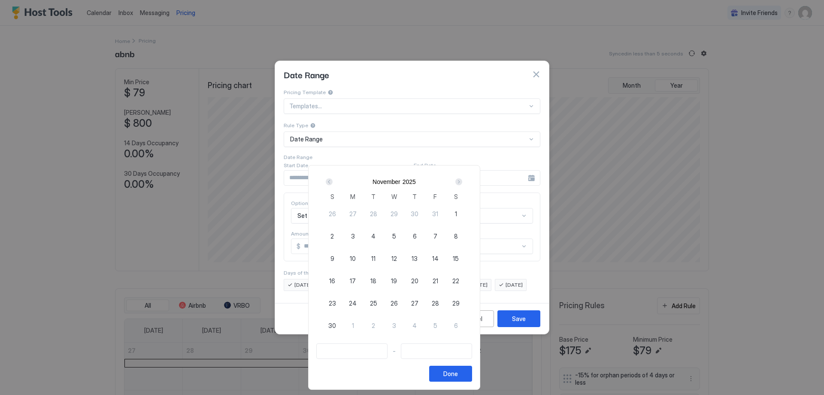
click at [462, 182] on div "Next" at bounding box center [459, 181] width 7 height 7
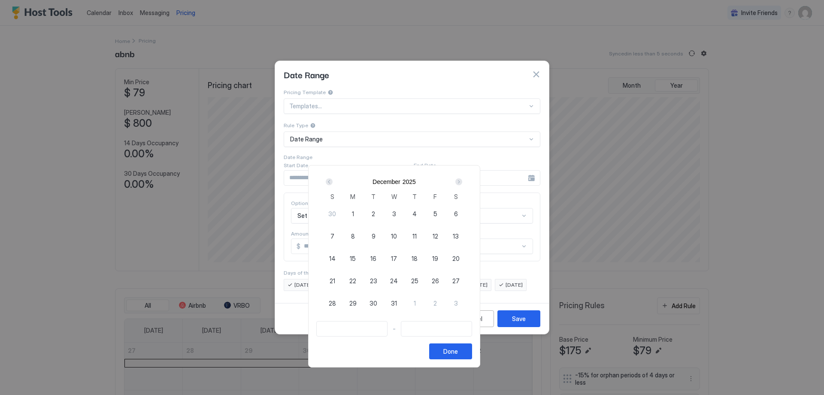
click at [462, 182] on div "Next" at bounding box center [459, 181] width 7 height 7
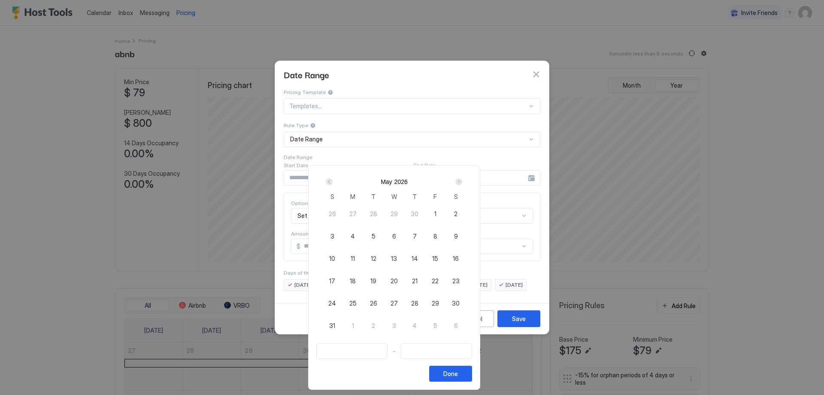
click at [462, 182] on div "Next" at bounding box center [459, 181] width 7 height 7
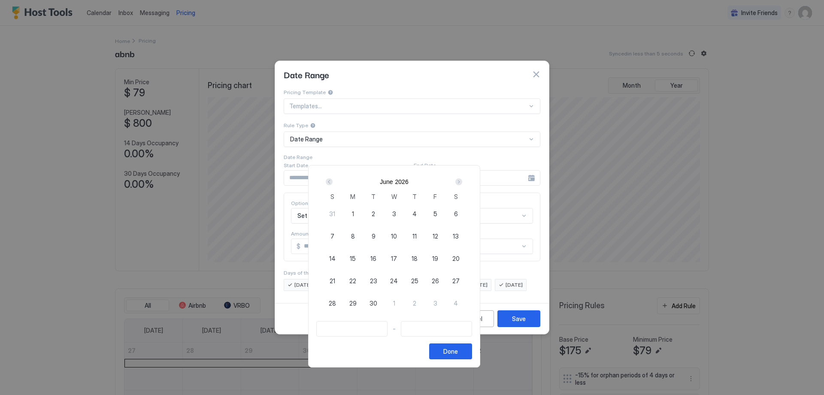
click at [462, 182] on div "Next" at bounding box center [459, 181] width 7 height 7
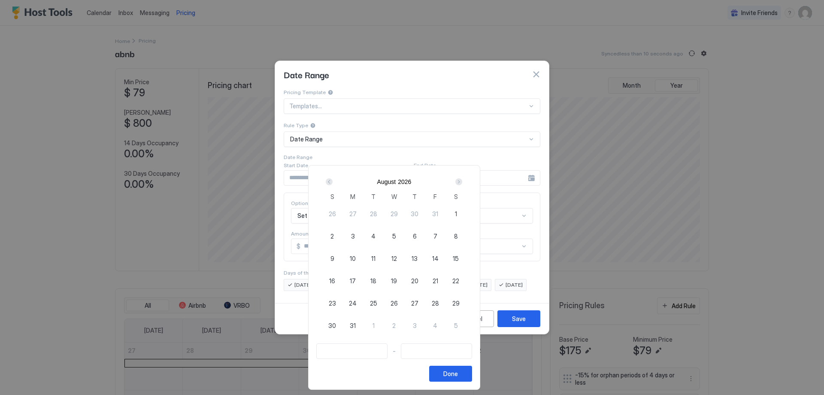
click at [794, 315] on div at bounding box center [412, 197] width 824 height 395
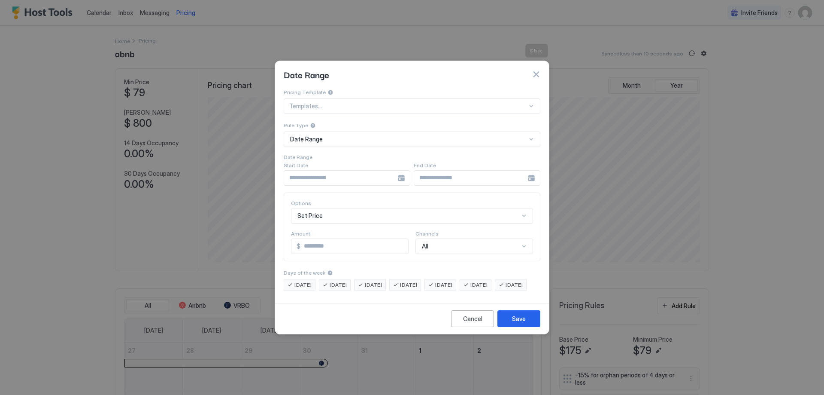
click at [537, 70] on button "button" at bounding box center [536, 74] width 9 height 9
